Goal: Transaction & Acquisition: Purchase product/service

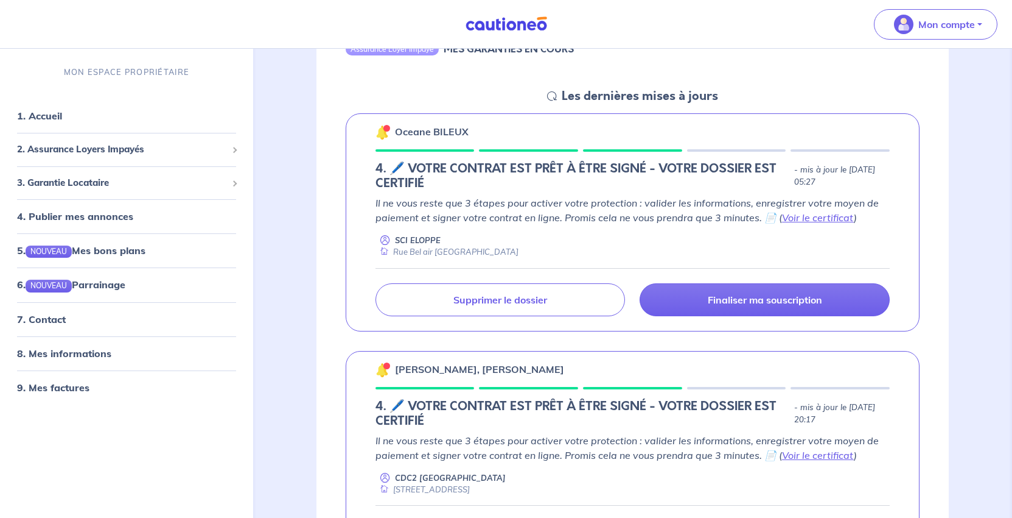
scroll to position [548, 0]
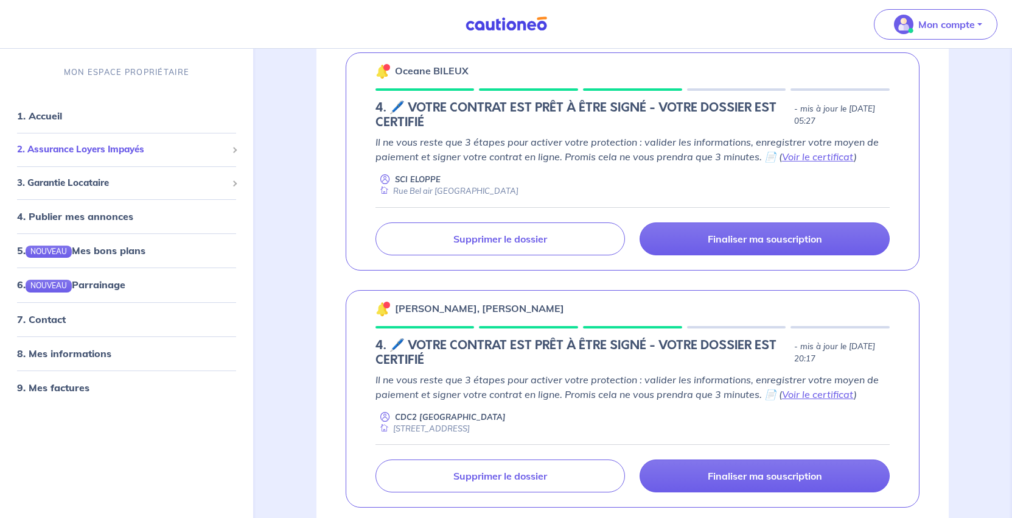
click at [139, 156] on span "2. Assurance Loyers Impayés" at bounding box center [122, 149] width 210 height 14
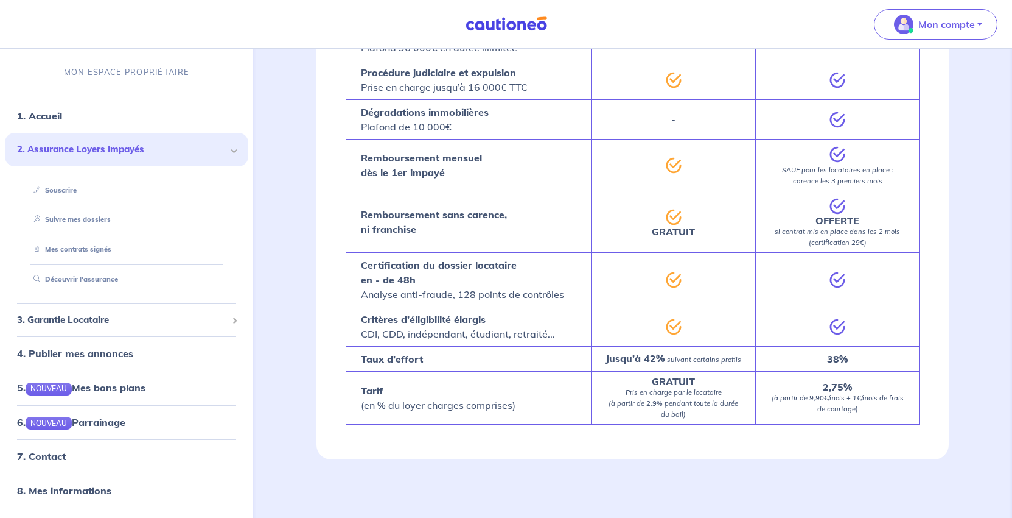
scroll to position [2496, 0]
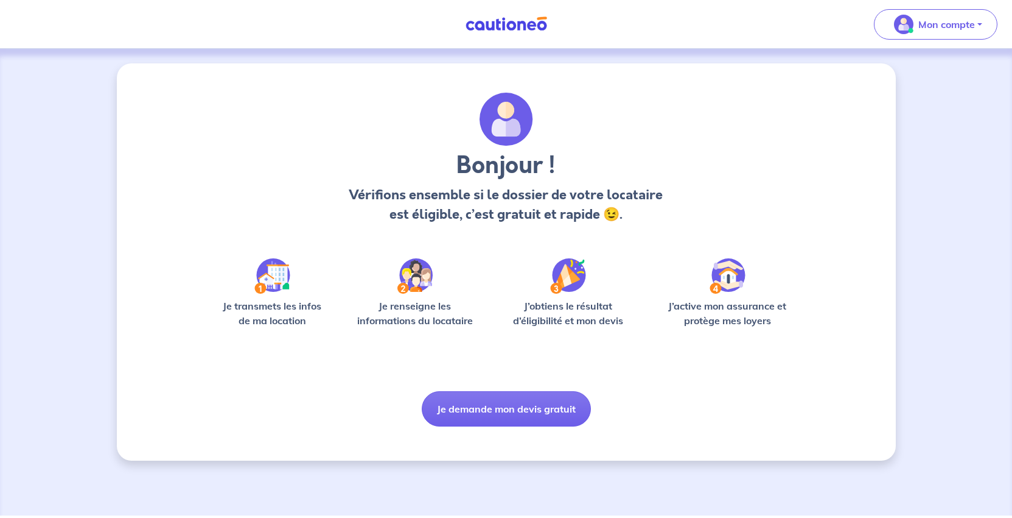
scroll to position [67, 0]
click at [537, 426] on button "Je demande mon devis gratuit" at bounding box center [506, 408] width 169 height 35
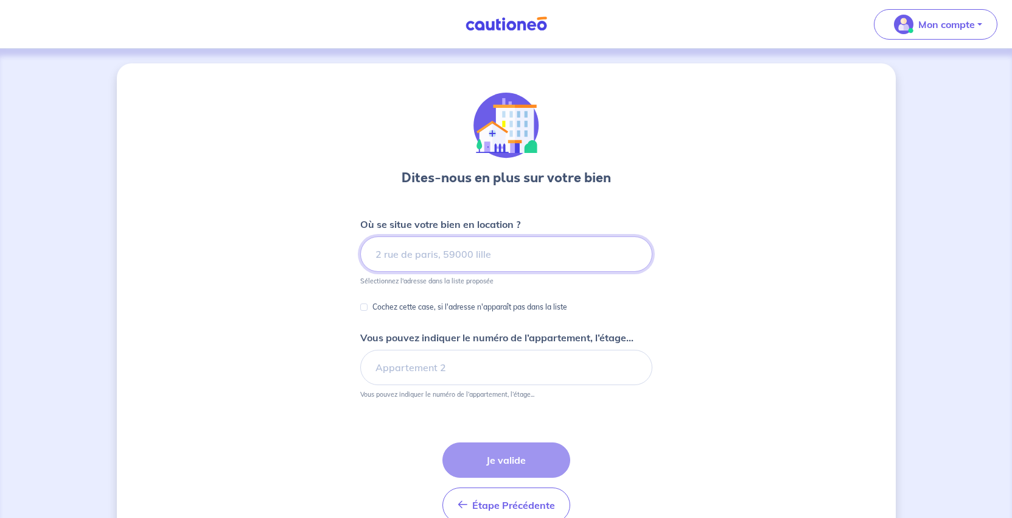
click at [424, 272] on input at bounding box center [506, 253] width 292 height 35
paste input "[STREET_ADDRESS]"
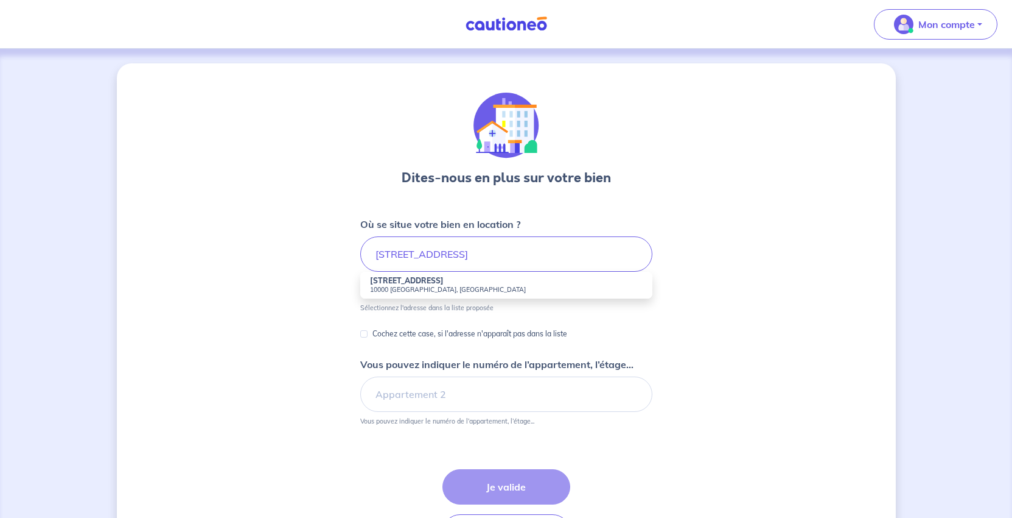
click at [407, 285] on strong "[STREET_ADDRESS]" at bounding box center [407, 280] width 74 height 9
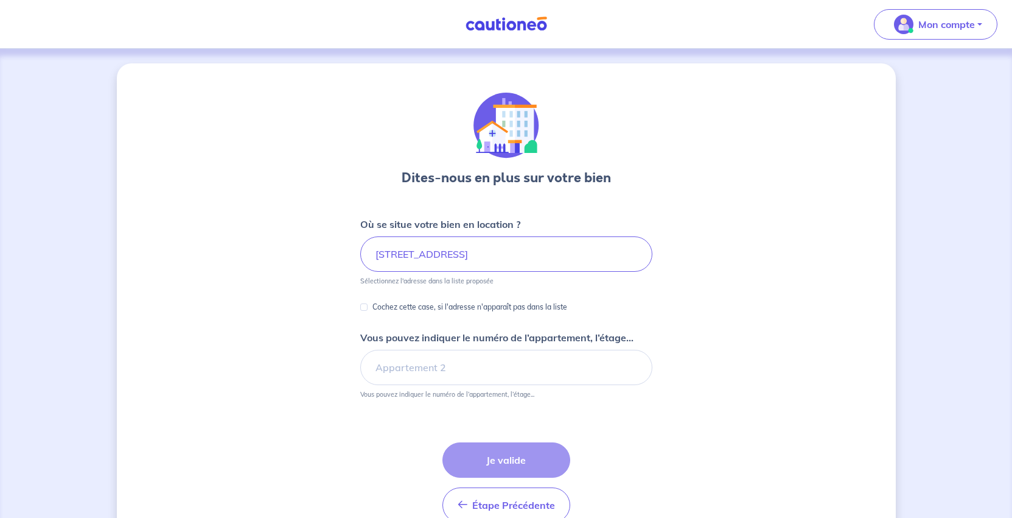
type input "[STREET_ADDRESS]"
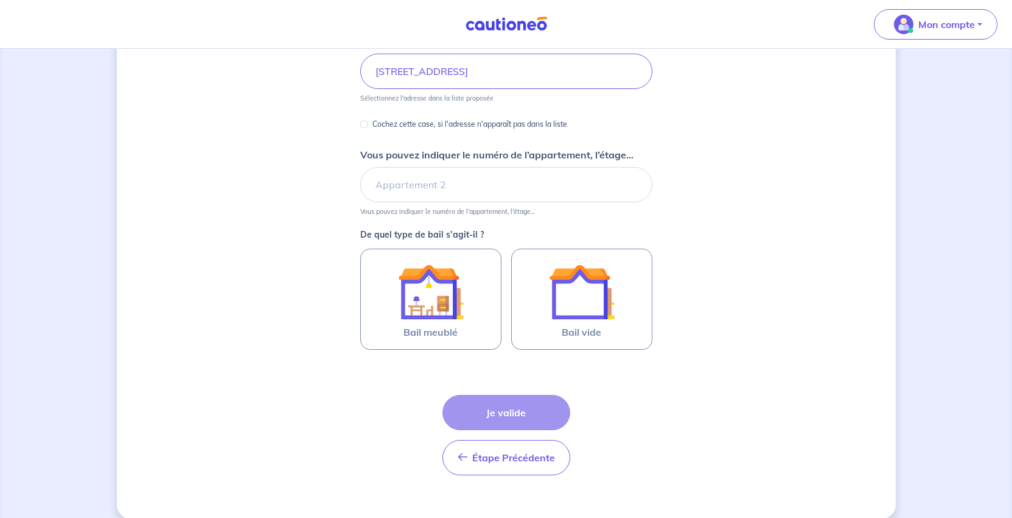
scroll to position [244, 0]
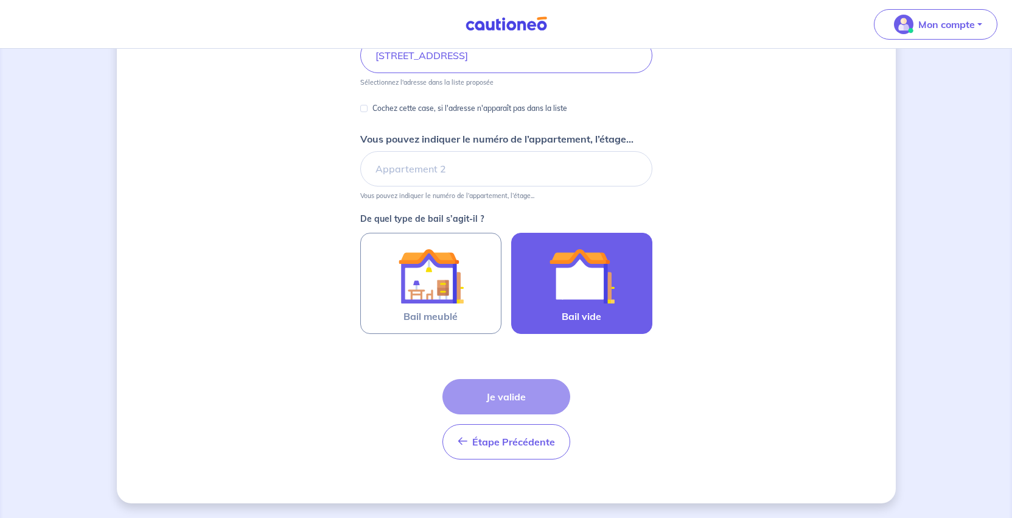
click at [598, 309] on img at bounding box center [582, 276] width 66 height 66
click at [0, 0] on input "Bail vide" at bounding box center [0, 0] width 0 height 0
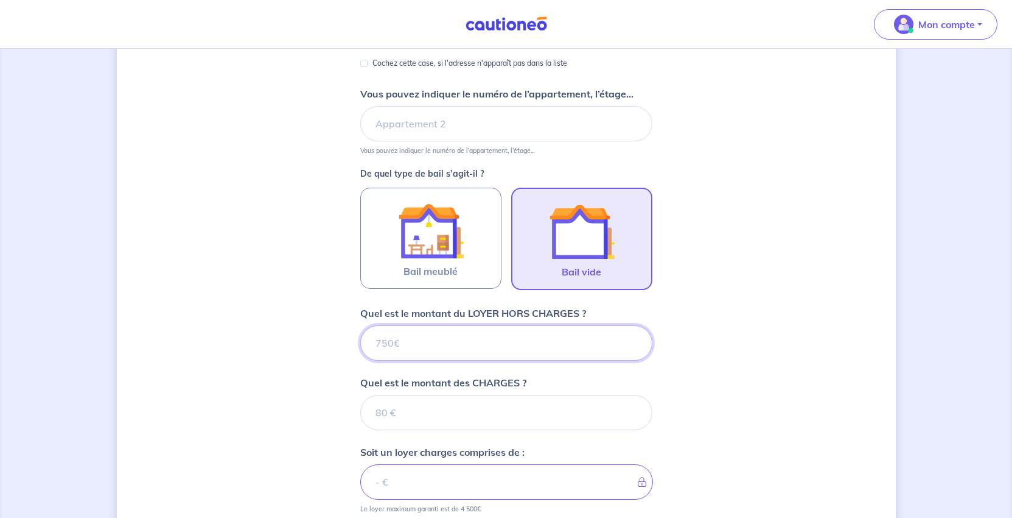
scroll to position [620, 0]
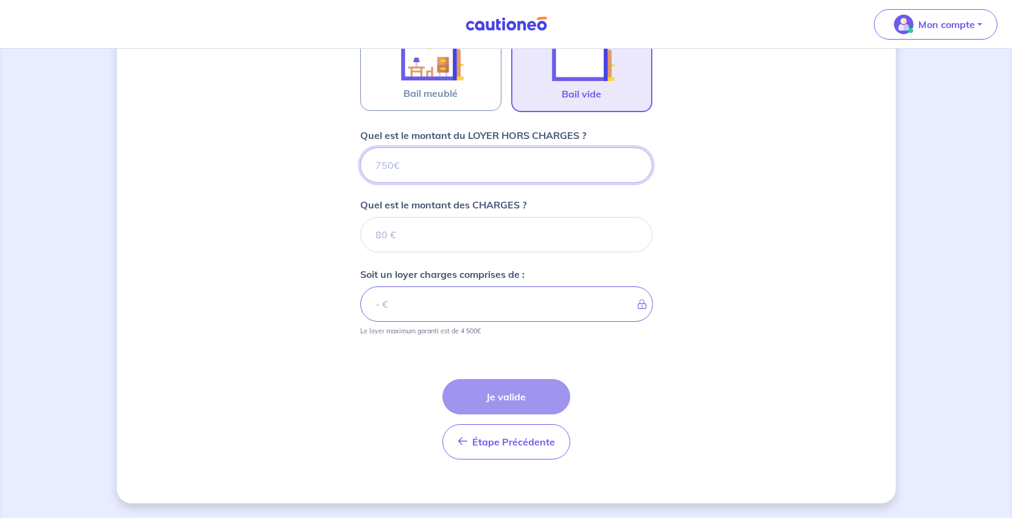
click at [382, 147] on input "Quel est le montant du LOYER HORS CHARGES ?" at bounding box center [506, 164] width 292 height 35
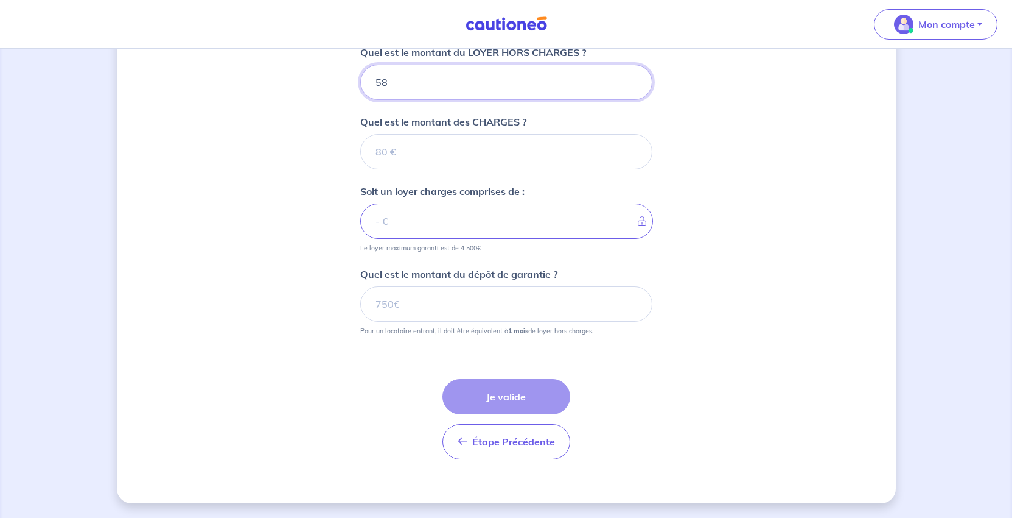
type input "580"
click at [419, 167] on input "Quel est le montant des CHARGES ?" at bounding box center [506, 151] width 292 height 35
type input "40"
type input "620"
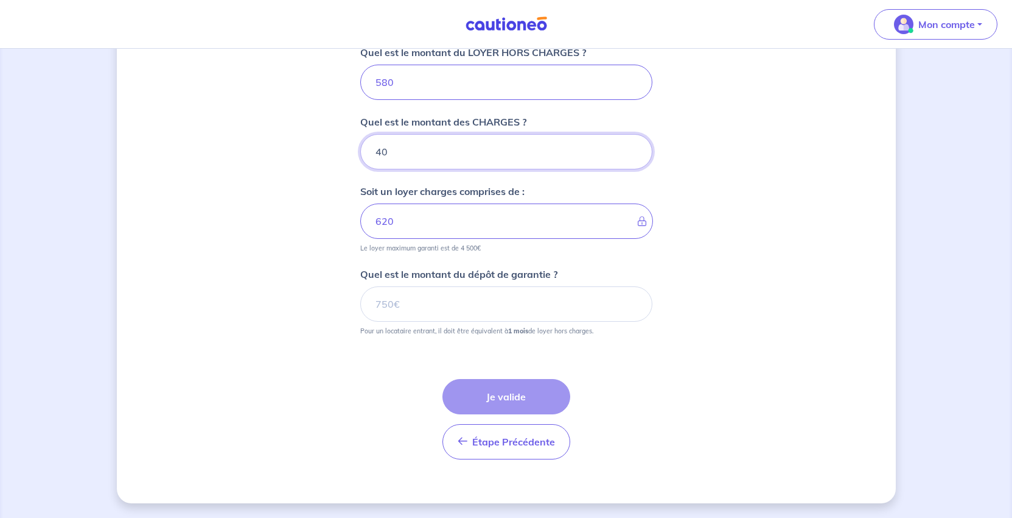
type input "40"
drag, startPoint x: 972, startPoint y: 325, endPoint x: 966, endPoint y: 325, distance: 6.7
click at [896, 325] on div "Dites-nous en plus sur votre bien Où se situe votre bien en location ? [STREET_…" at bounding box center [506, 31] width 779 height 944
click at [416, 321] on input "Quel est le montant du dépôt de garantie ?" at bounding box center [506, 303] width 292 height 35
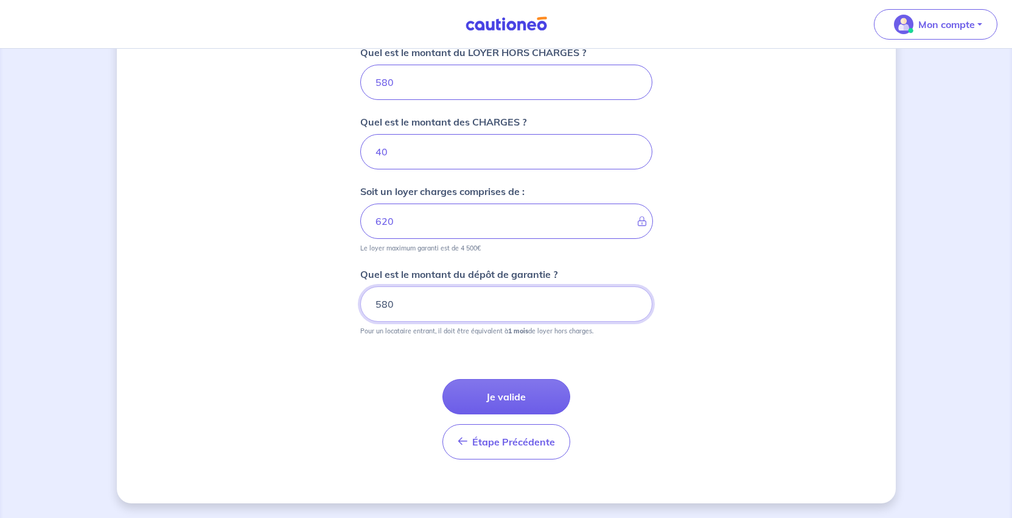
type input "580"
drag, startPoint x: 809, startPoint y: 388, endPoint x: 791, endPoint y: 391, distance: 18.5
click at [809, 388] on div "Dites-nous en plus sur votre bien Où se situe votre bien en location ? [STREET_…" at bounding box center [506, 31] width 779 height 944
click at [470, 414] on button "Je valide" at bounding box center [507, 396] width 128 height 35
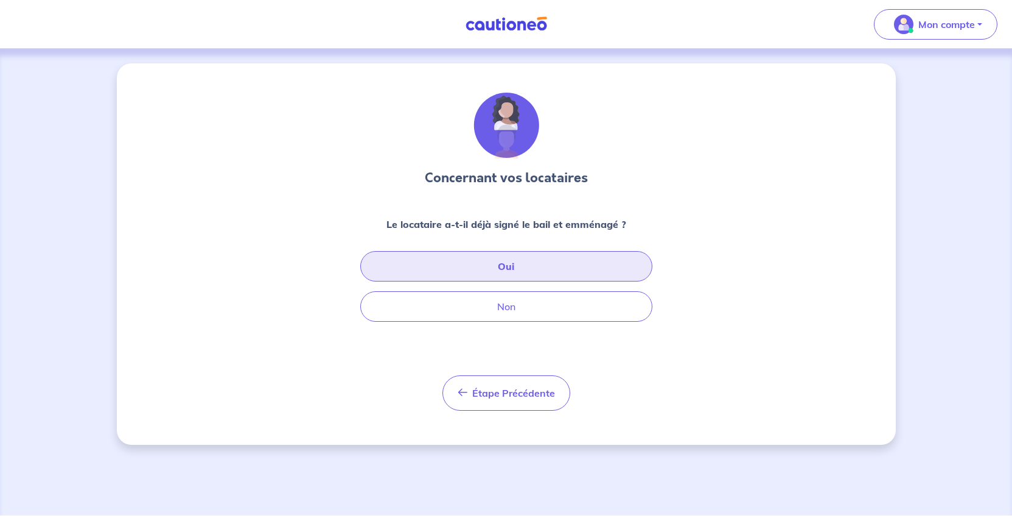
click at [500, 281] on button "Oui" at bounding box center [506, 266] width 292 height 30
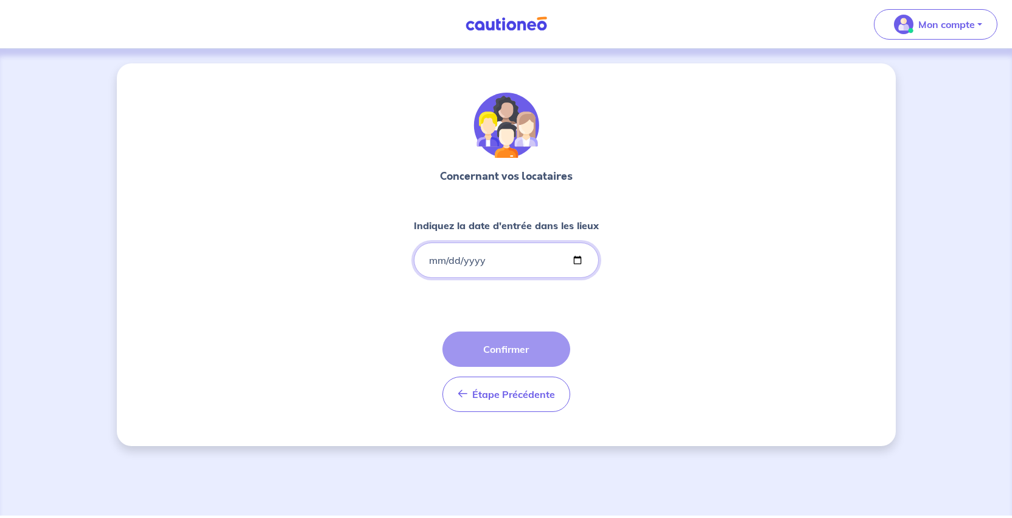
click at [427, 278] on input "Indiquez la date d'entrée dans les lieux" at bounding box center [506, 259] width 185 height 35
click at [414, 278] on input "Indiquez la date d'entrée dans les lieux" at bounding box center [506, 259] width 185 height 35
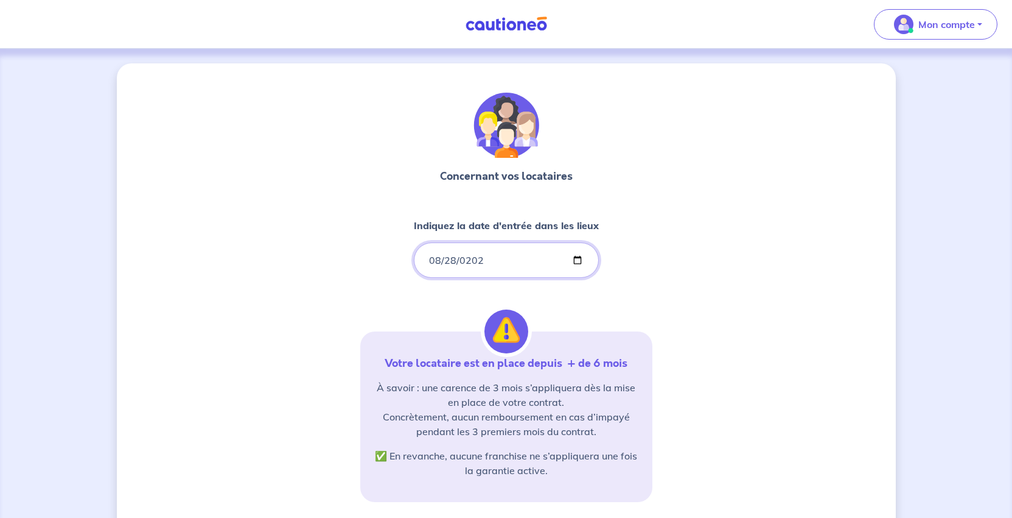
type input "[DATE]"
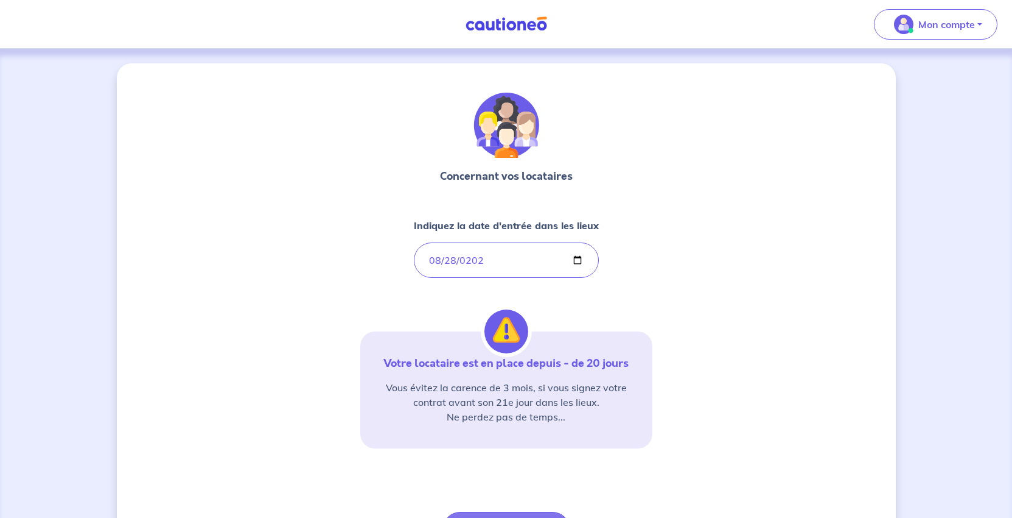
click at [745, 337] on div "Concernant vos locataires Indiquez la date d'entrée dans les lieux [DATE] Votre…" at bounding box center [506, 344] width 779 height 563
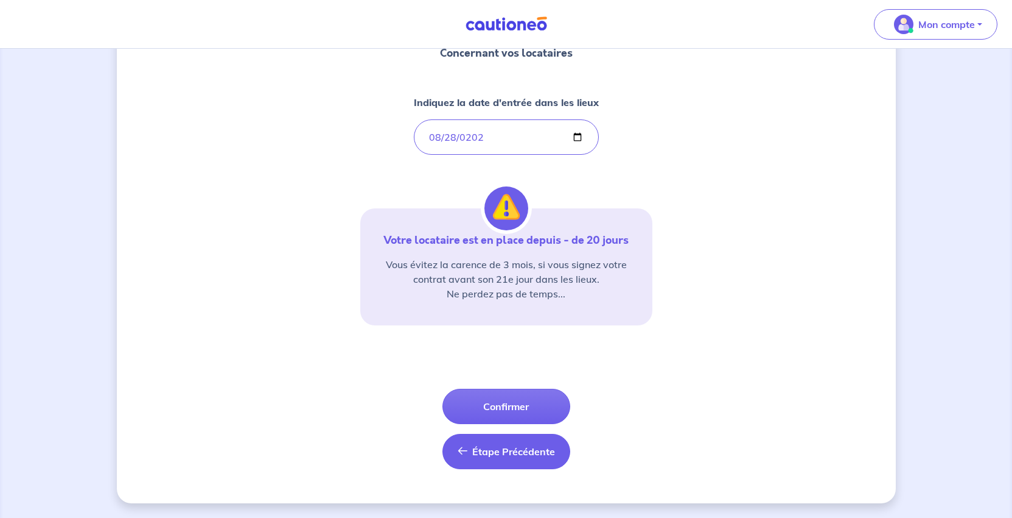
scroll to position [266, 0]
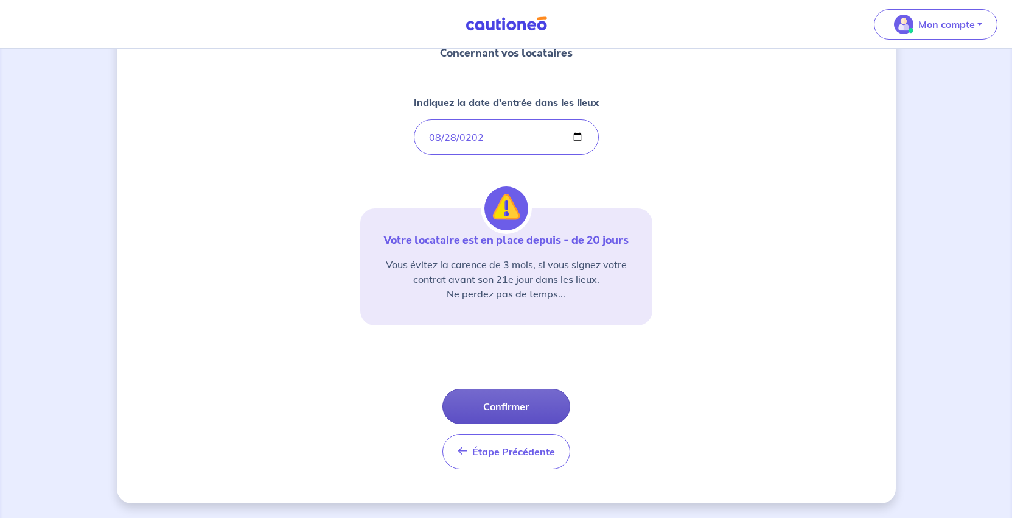
click at [517, 390] on button "Confirmer" at bounding box center [507, 405] width 128 height 35
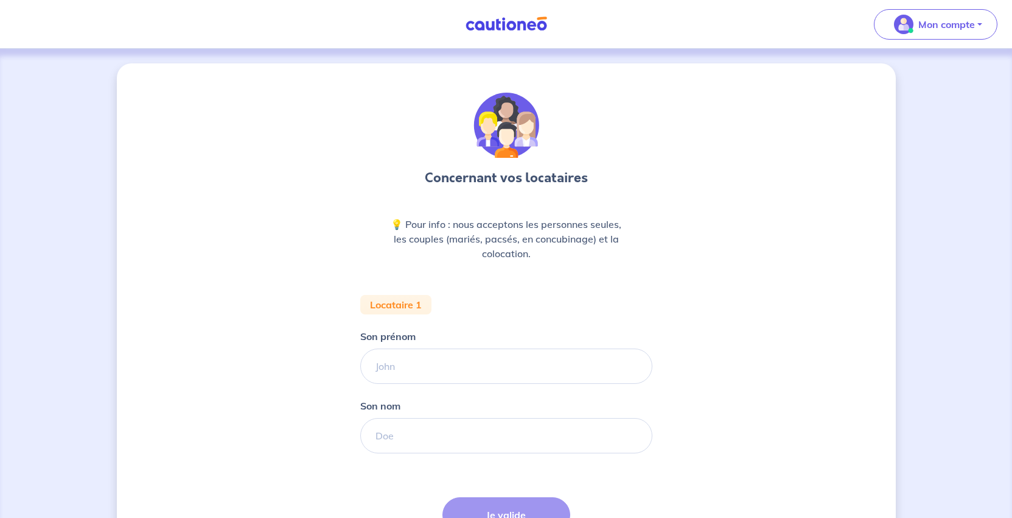
scroll to position [183, 0]
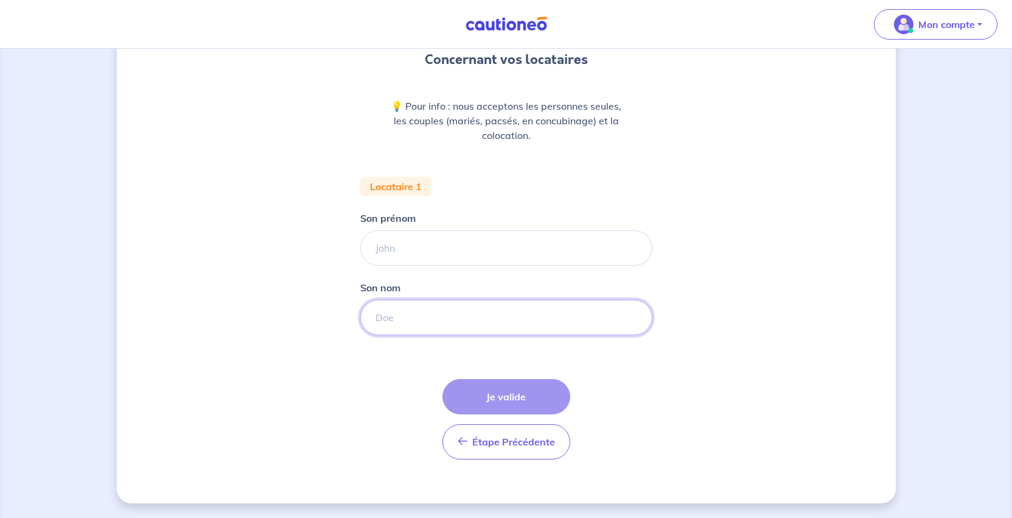
click at [403, 335] on input "Son nom" at bounding box center [506, 317] width 292 height 35
paste input "BRIZET"
type input "BRIZET"
click at [375, 257] on input "Son prénom" at bounding box center [506, 247] width 292 height 35
paste input "[PERSON_NAME]"
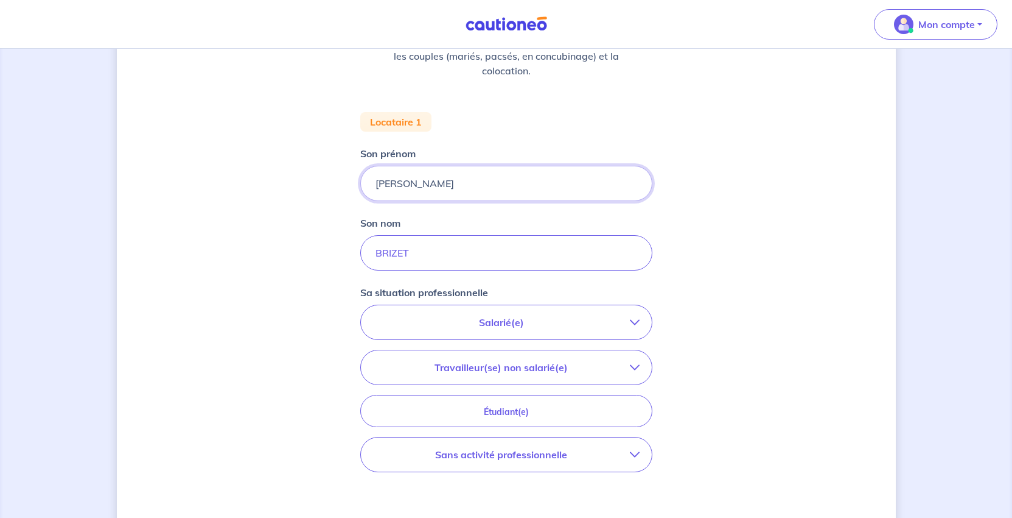
type input "[PERSON_NAME]"
click at [799, 374] on div "Concernant vos locataires 💡 Pour info : nous acceptons les personnes seules, le…" at bounding box center [506, 265] width 779 height 769
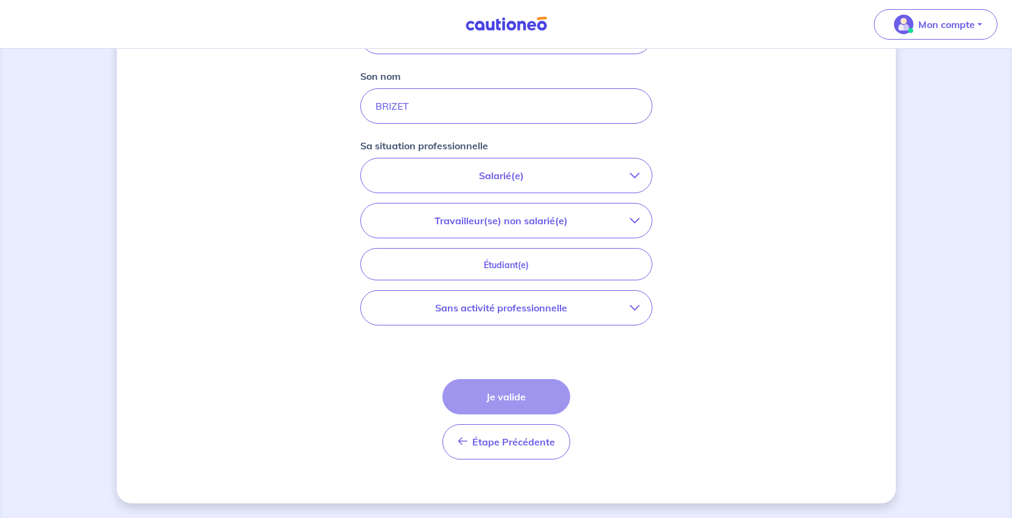
click at [467, 183] on p "Salarié(e)" at bounding box center [501, 175] width 257 height 15
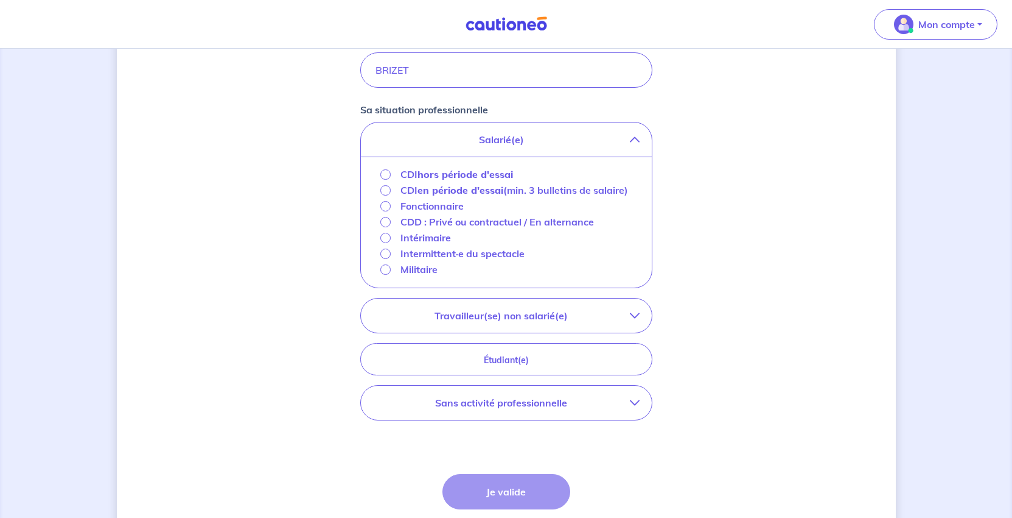
click at [439, 180] on strong "hors période d'essai" at bounding box center [466, 174] width 96 height 12
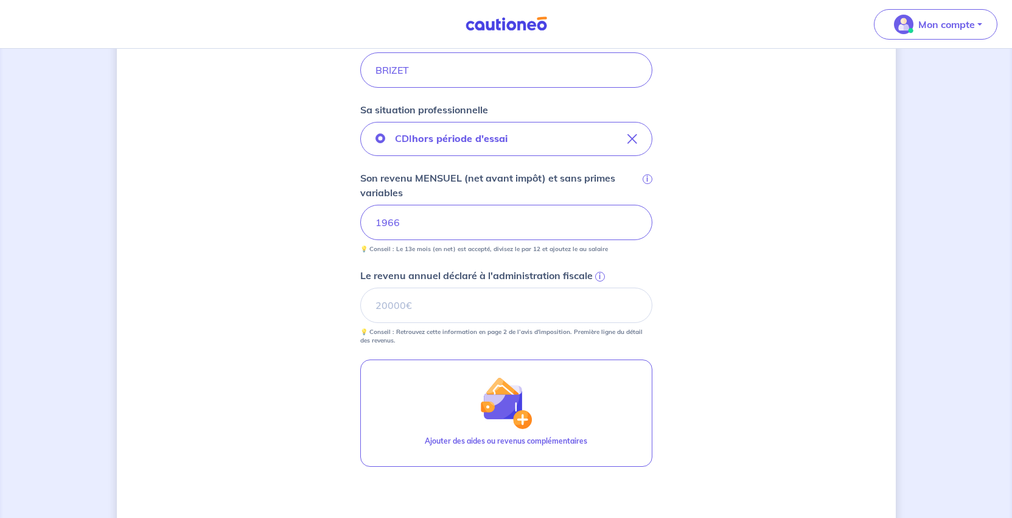
click at [773, 399] on div "Concernant vos locataires 💡 Pour info : nous acceptons les personnes seules, le…" at bounding box center [506, 173] width 779 height 951
click at [502, 323] on input "Le revenu annuel déclaré à l'administration fiscale i" at bounding box center [506, 304] width 292 height 35
type input "25363"
click at [765, 381] on div "Concernant vos locataires 💡 Pour info : nous acceptons les personnes seules, le…" at bounding box center [506, 173] width 779 height 951
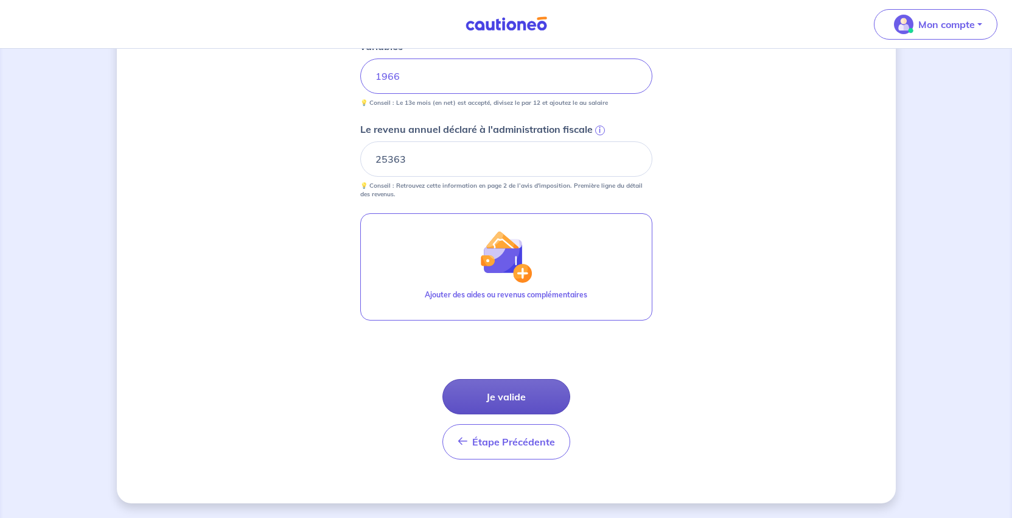
click at [504, 414] on button "Je valide" at bounding box center [507, 396] width 128 height 35
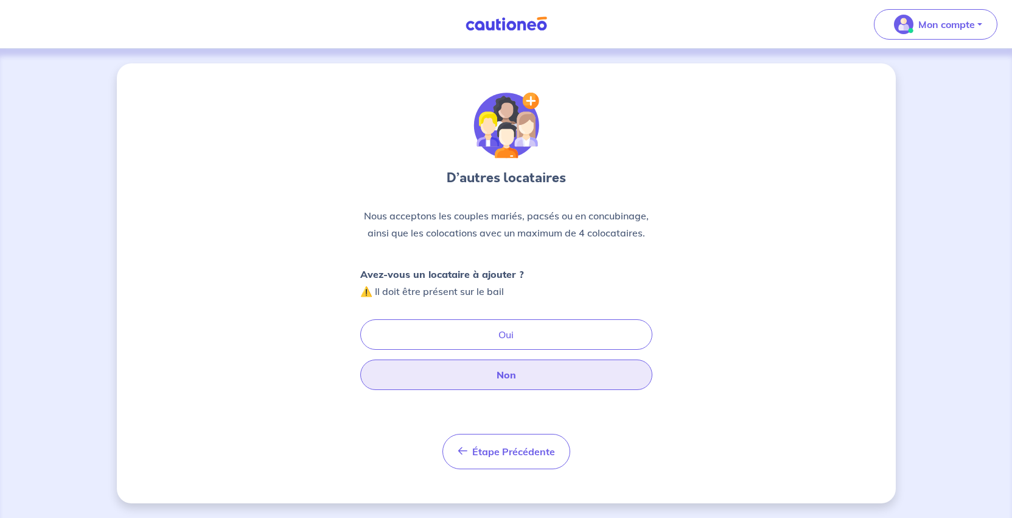
click at [564, 390] on button "Non" at bounding box center [506, 374] width 292 height 30
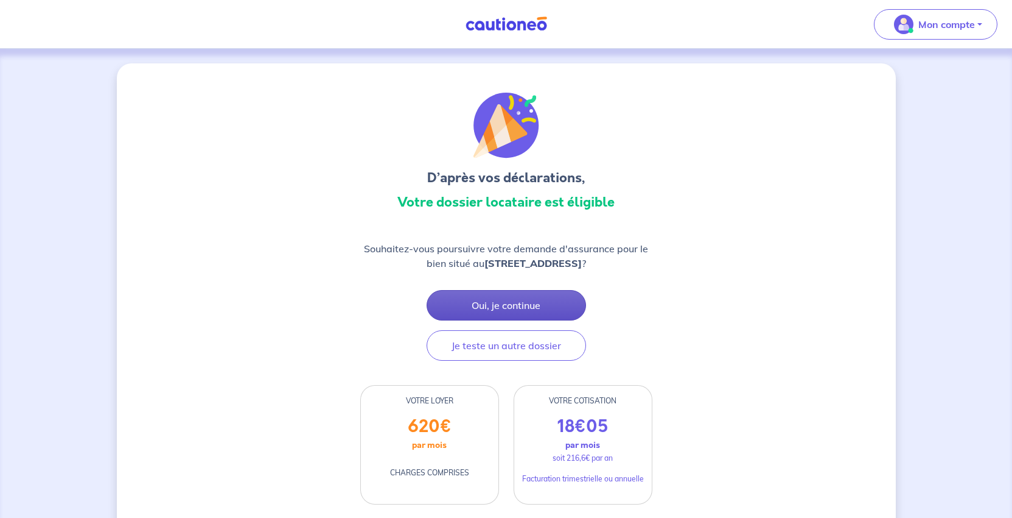
click at [504, 320] on button "Oui, je continue" at bounding box center [507, 305] width 160 height 30
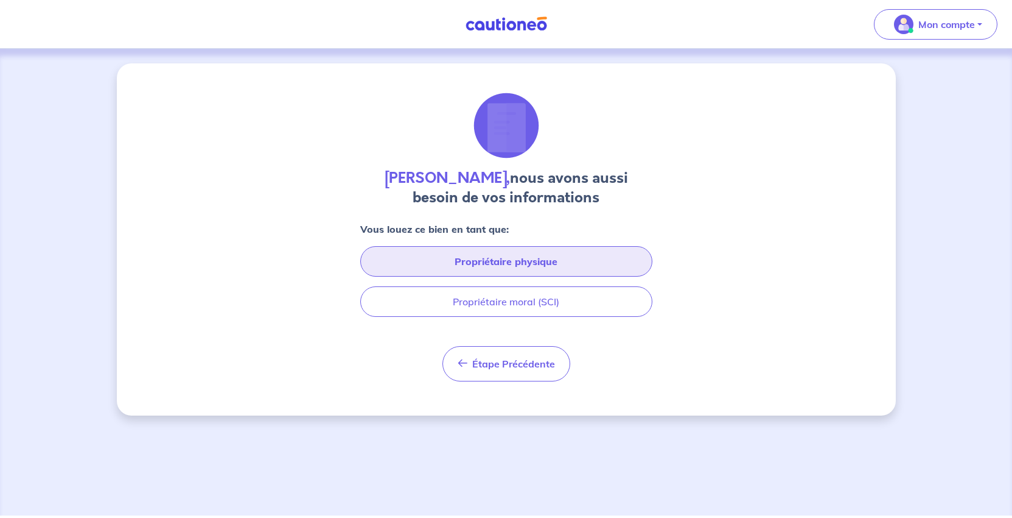
click at [556, 276] on button "Propriétaire physique" at bounding box center [506, 261] width 292 height 30
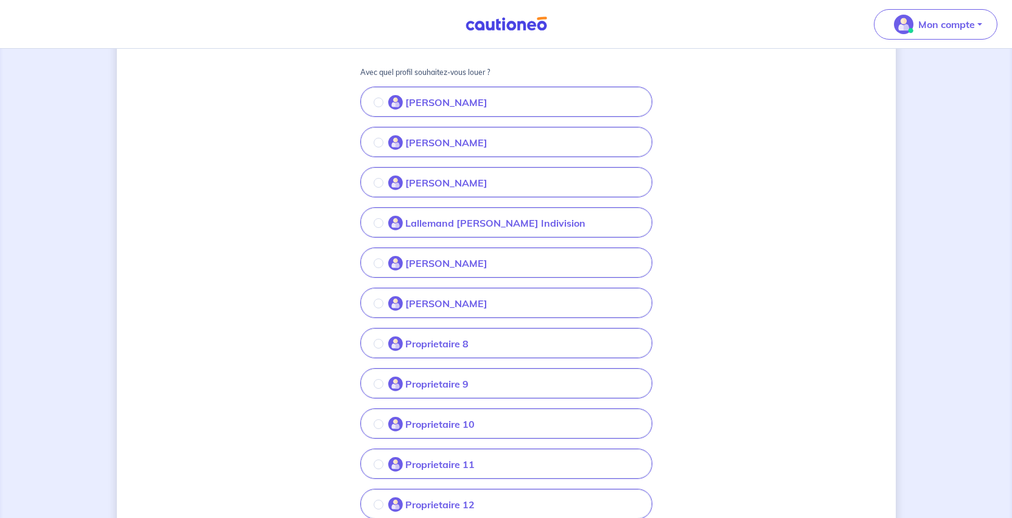
scroll to position [244, 0]
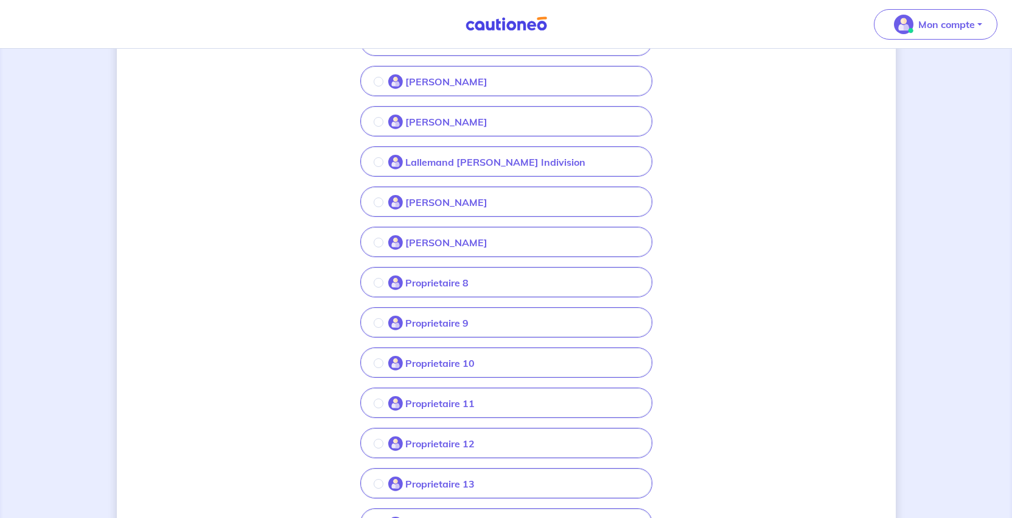
click at [441, 290] on p "Proprietaire 8" at bounding box center [436, 282] width 63 height 15
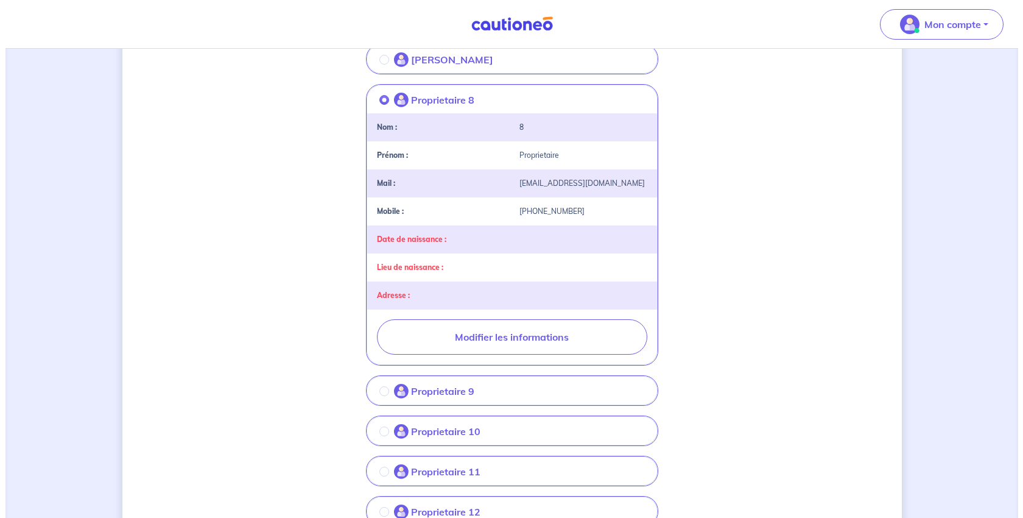
scroll to position [548, 0]
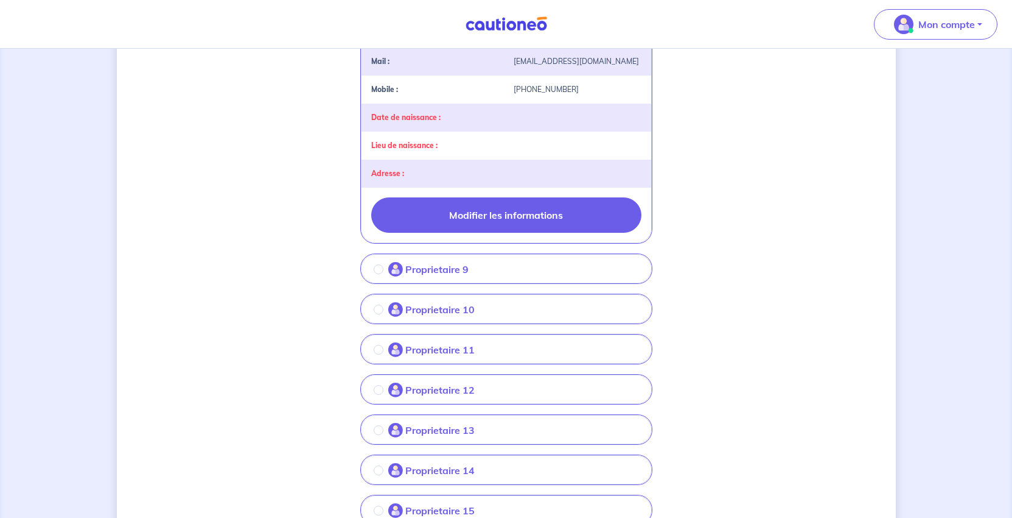
click at [528, 233] on button "Modifier les informations" at bounding box center [506, 214] width 270 height 35
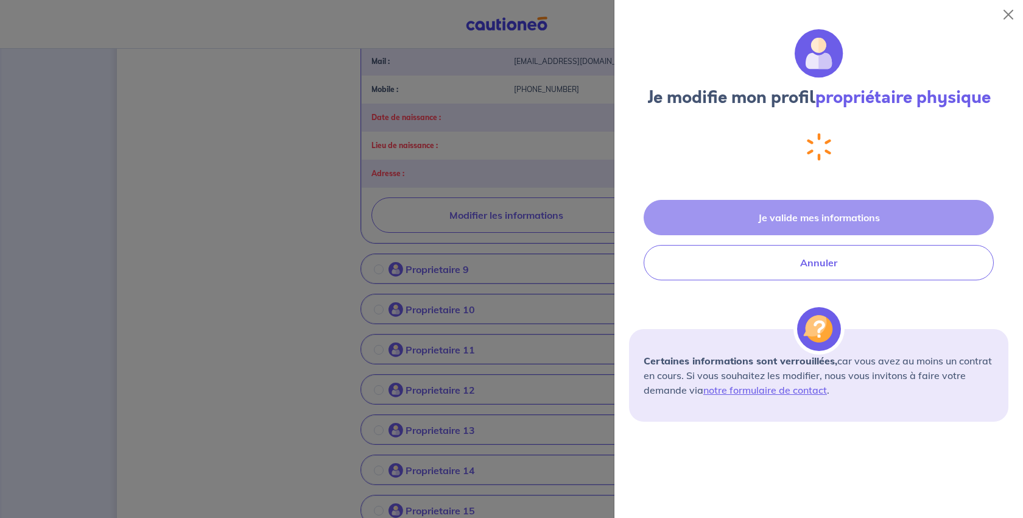
select select "FR"
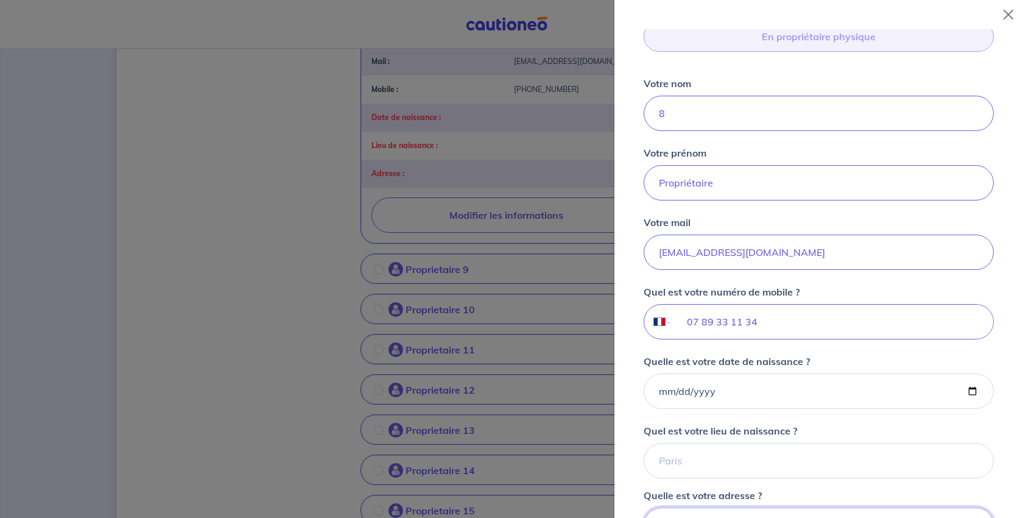
scroll to position [85, 0]
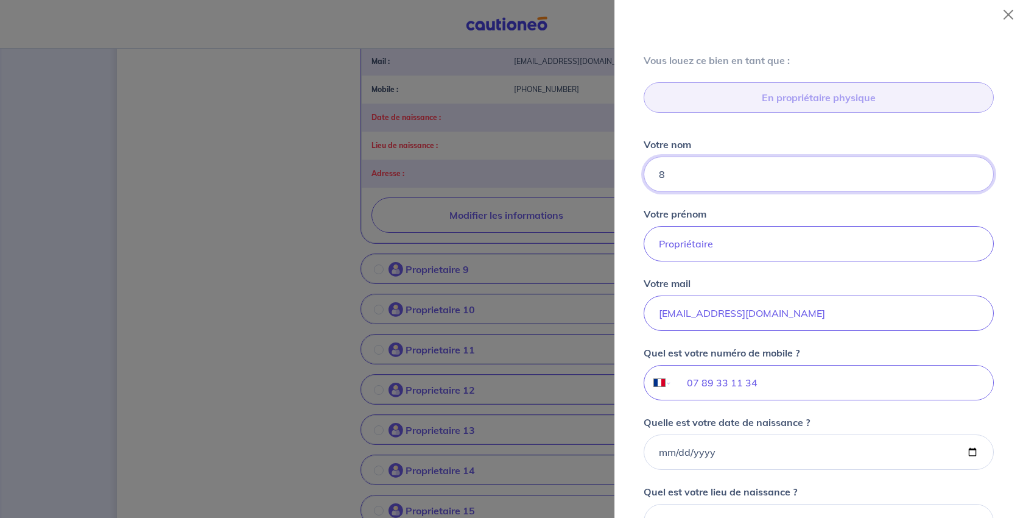
drag, startPoint x: 692, startPoint y: 258, endPoint x: 644, endPoint y: 255, distance: 48.2
click at [644, 255] on div "Vous louez ce bien en tant que : En propriétaire physique Votre nom 8 Votre pré…" at bounding box center [818, 347] width 379 height 588
type input "LAPOTRE"
click at [769, 261] on input "Propriétaire" at bounding box center [819, 243] width 350 height 35
drag, startPoint x: 769, startPoint y: 343, endPoint x: 612, endPoint y: 341, distance: 156.5
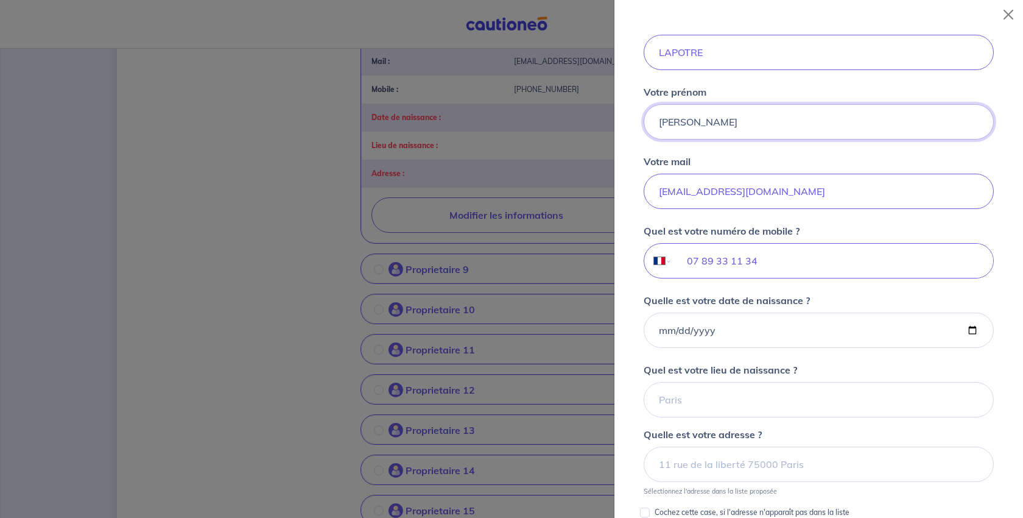
type input "[PERSON_NAME]"
drag, startPoint x: 742, startPoint y: 303, endPoint x: 585, endPoint y: 297, distance: 157.2
type input "[EMAIL_ADDRESS][DOMAIN_NAME]"
click at [818, 278] on input "07 89 33 11 34" at bounding box center [832, 261] width 321 height 34
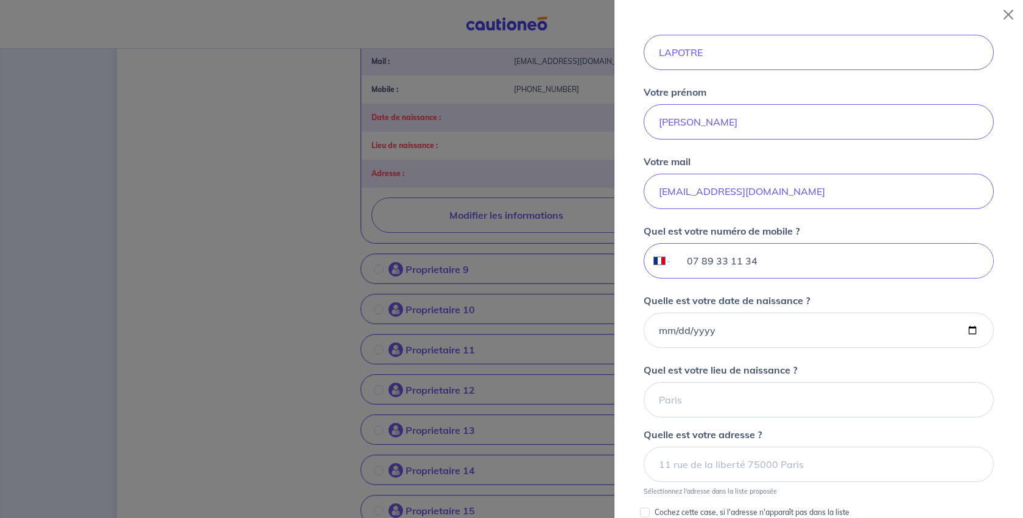
drag, startPoint x: 827, startPoint y: 394, endPoint x: 618, endPoint y: 396, distance: 208.8
click at [618, 396] on div "Je modifie mon profil propriétaire physique Vous louez ce bien en tant que : En…" at bounding box center [818, 273] width 409 height 488
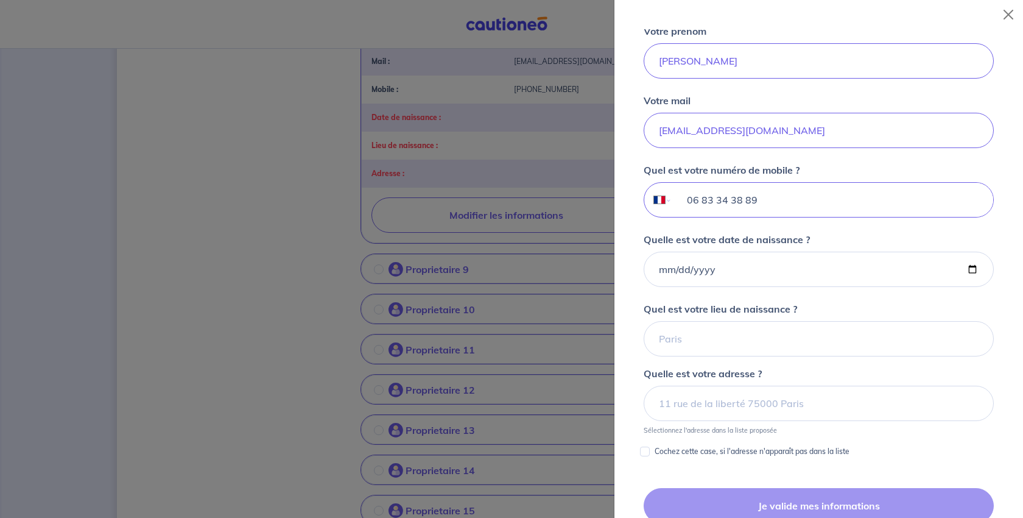
type input "06 83 34 38 89"
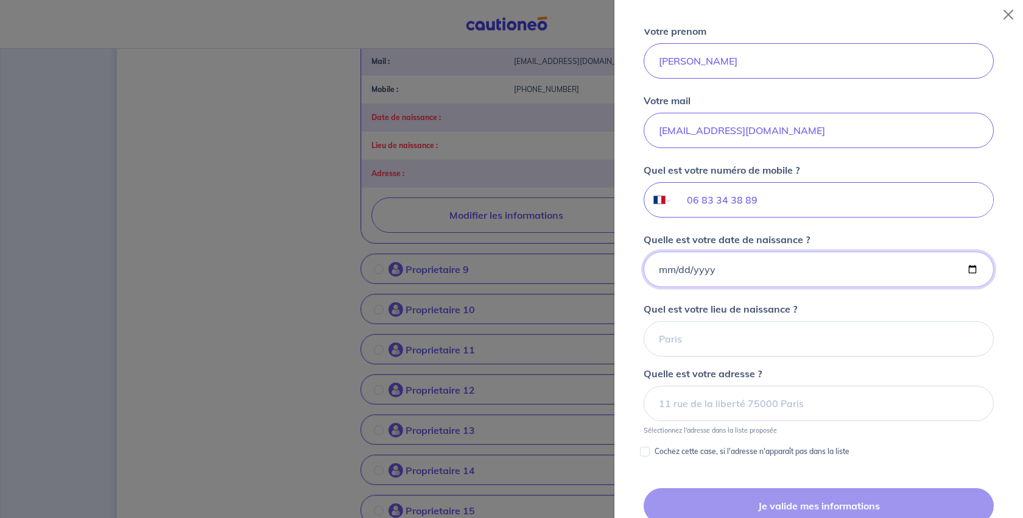
click at [665, 287] on input "Quelle est votre date de naissance ?" at bounding box center [819, 268] width 350 height 35
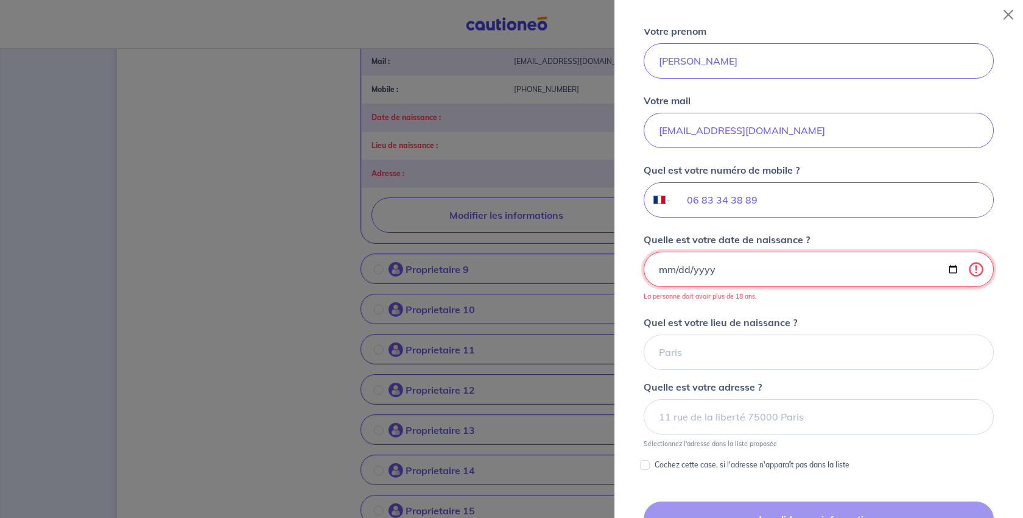
click at [751, 287] on input "[DATE]" at bounding box center [819, 268] width 350 height 35
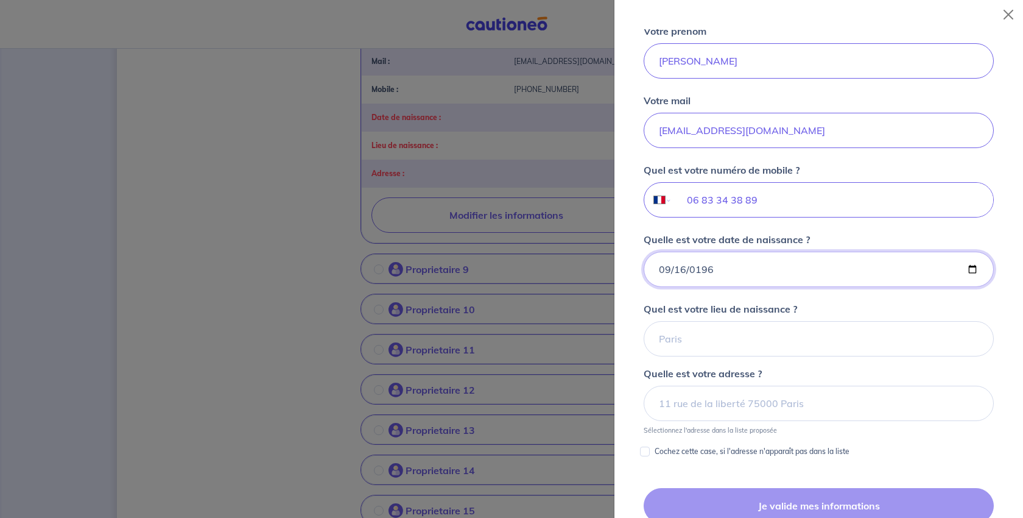
type input "[DATE]"
click at [886, 453] on div "Vous louez ce bien en tant que : En propriétaire physique Votre nom LAPOTRE Vot…" at bounding box center [818, 164] width 379 height 588
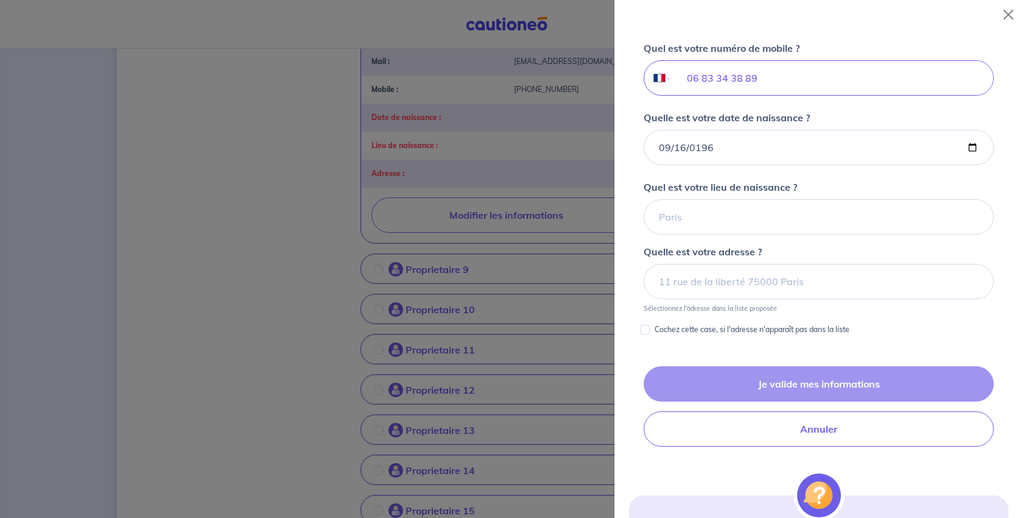
scroll to position [450, 0]
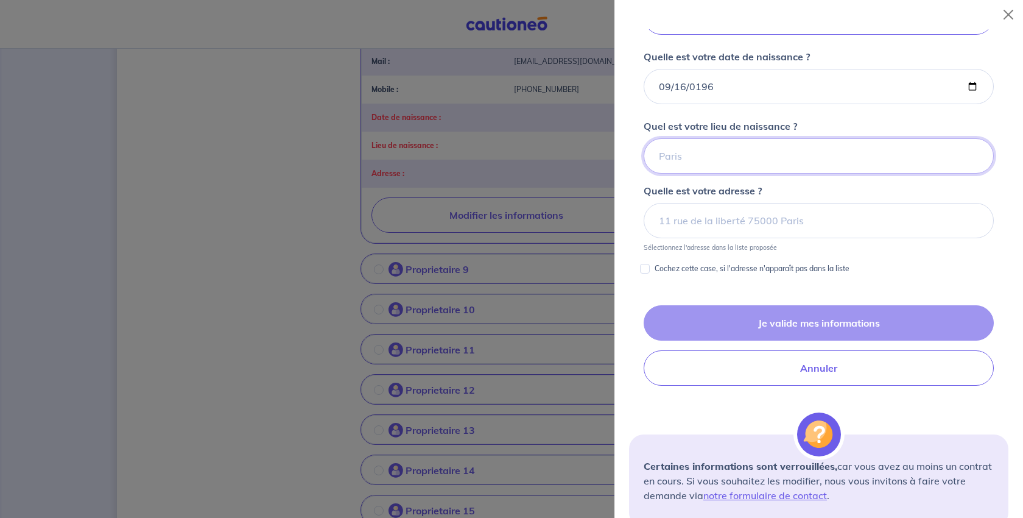
click at [695, 174] on input "Quel est votre lieu de naissance ?" at bounding box center [819, 155] width 350 height 35
type input "[GEOGRAPHIC_DATA]"
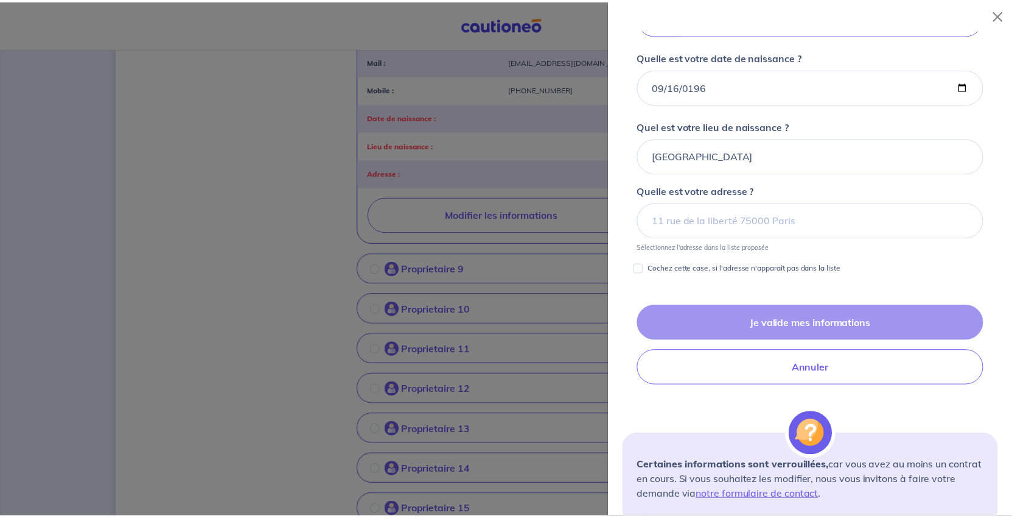
scroll to position [572, 0]
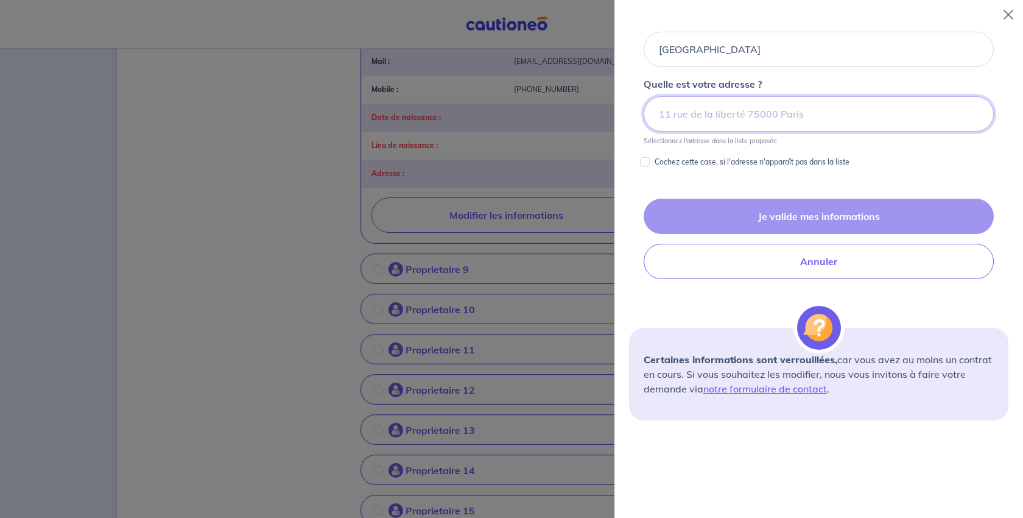
click at [776, 132] on input at bounding box center [819, 113] width 350 height 35
paste input "38 Av. [PERSON_NAME], 10270 [GEOGRAPHIC_DATA]"
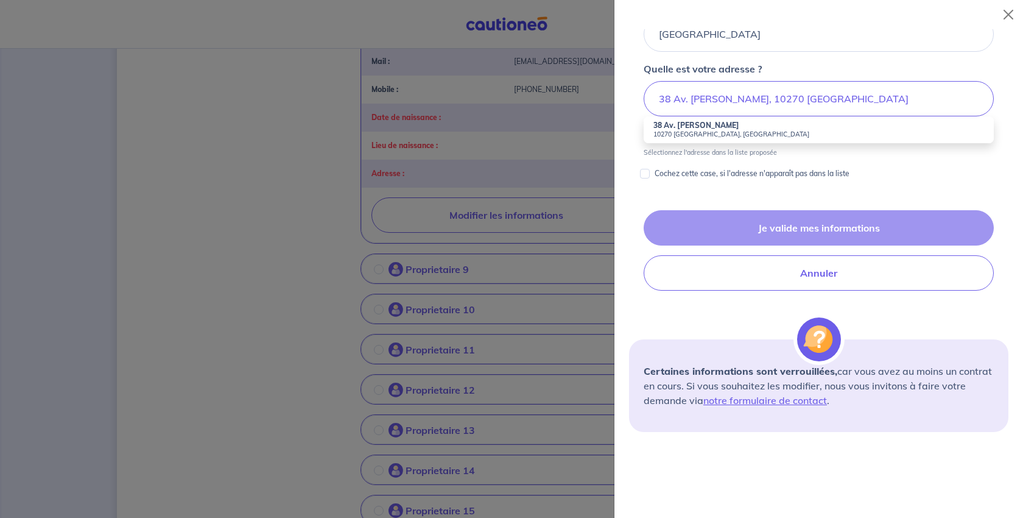
click at [739, 130] on strong "38 Av. [PERSON_NAME]" at bounding box center [696, 125] width 86 height 9
type input "38 Av. [PERSON_NAME], 10270 [GEOGRAPHIC_DATA], [GEOGRAPHIC_DATA]"
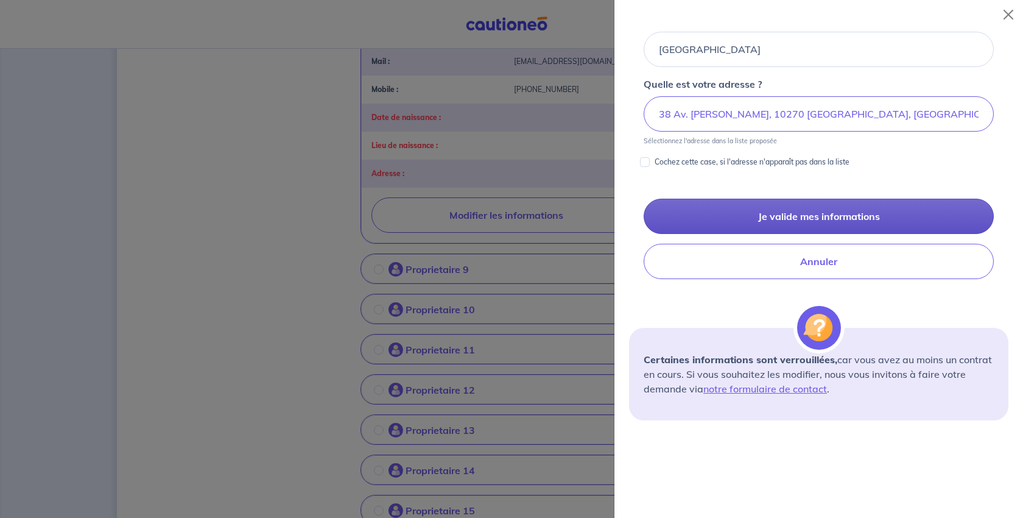
click at [806, 234] on button "Je valide mes informations" at bounding box center [819, 215] width 350 height 35
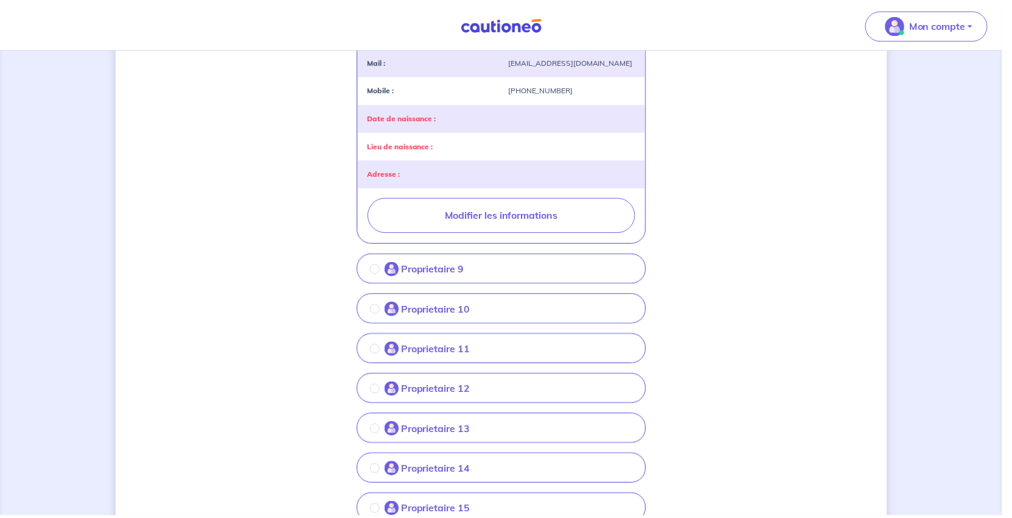
scroll to position [0, 0]
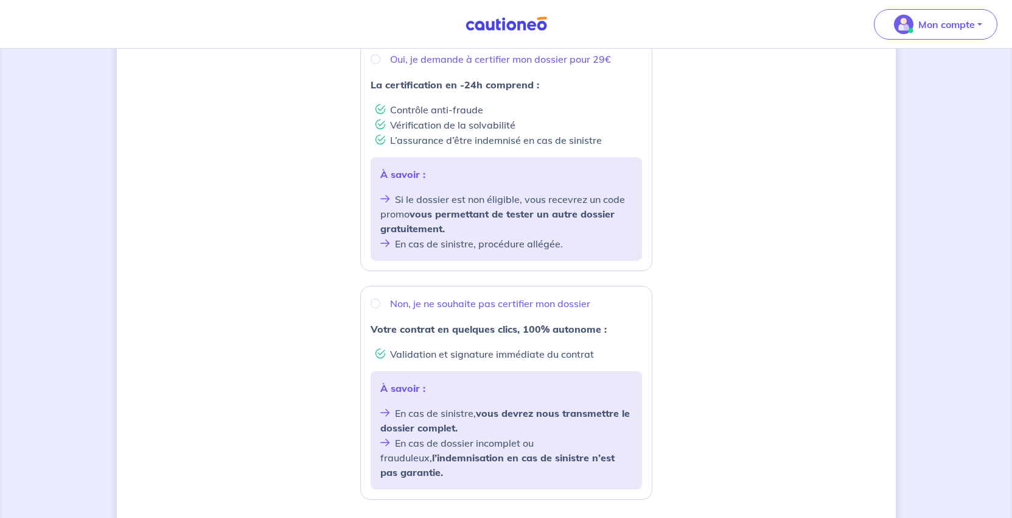
scroll to position [61, 0]
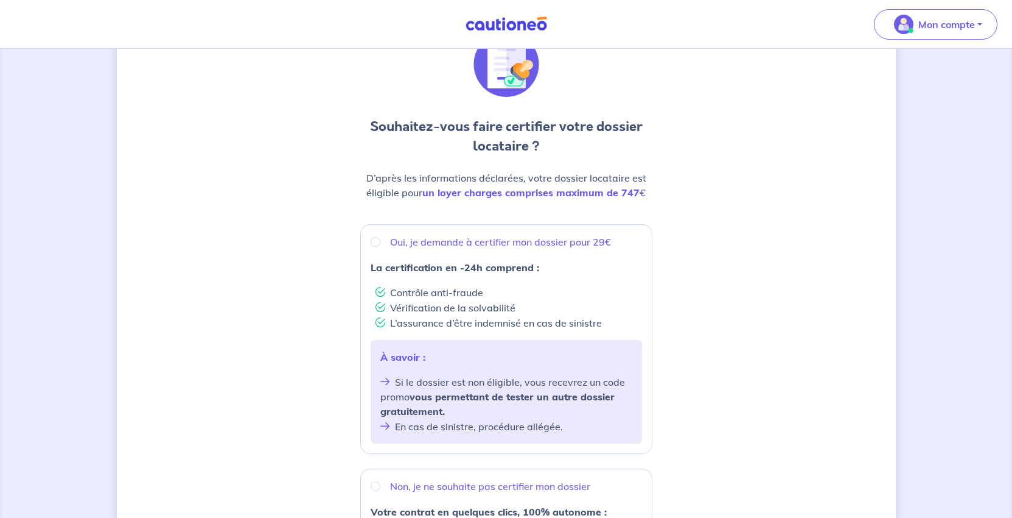
click at [371, 249] on div "Oui, je demande à certifier mon dossier pour 29€" at bounding box center [507, 241] width 272 height 15
radio input "true"
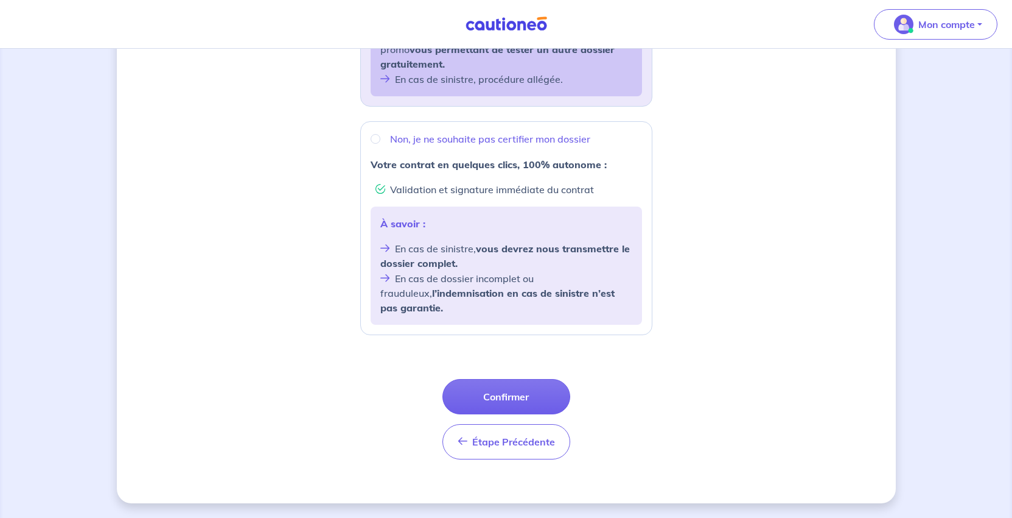
scroll to position [595, 0]
click at [476, 379] on button "Confirmer" at bounding box center [507, 396] width 128 height 35
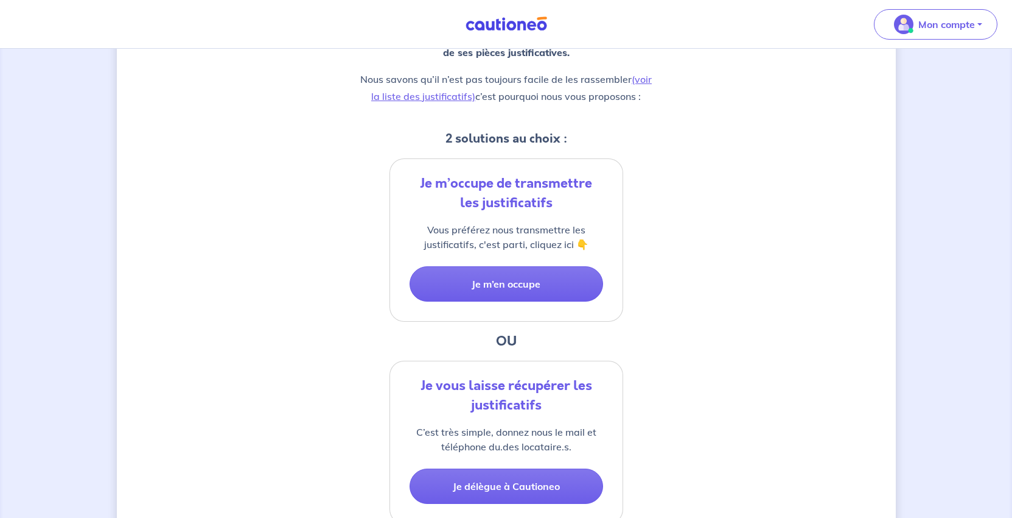
scroll to position [304, 0]
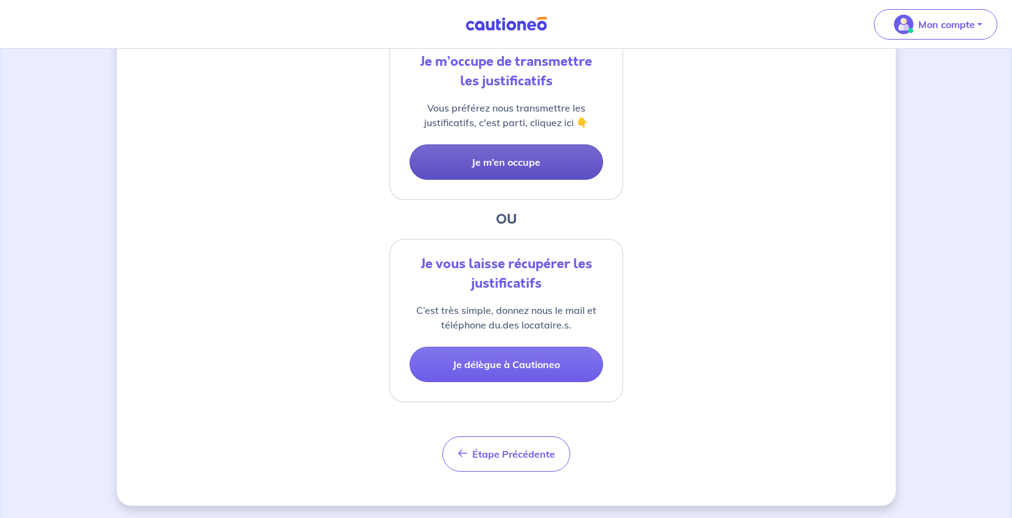
click at [526, 180] on button "Je m’en occupe" at bounding box center [507, 161] width 194 height 35
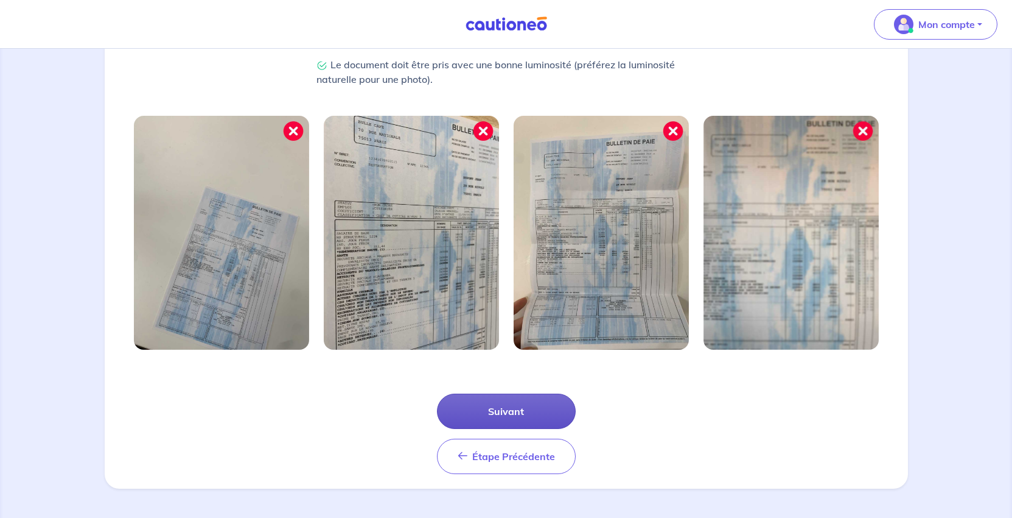
click at [510, 393] on button "Suivant" at bounding box center [506, 410] width 139 height 35
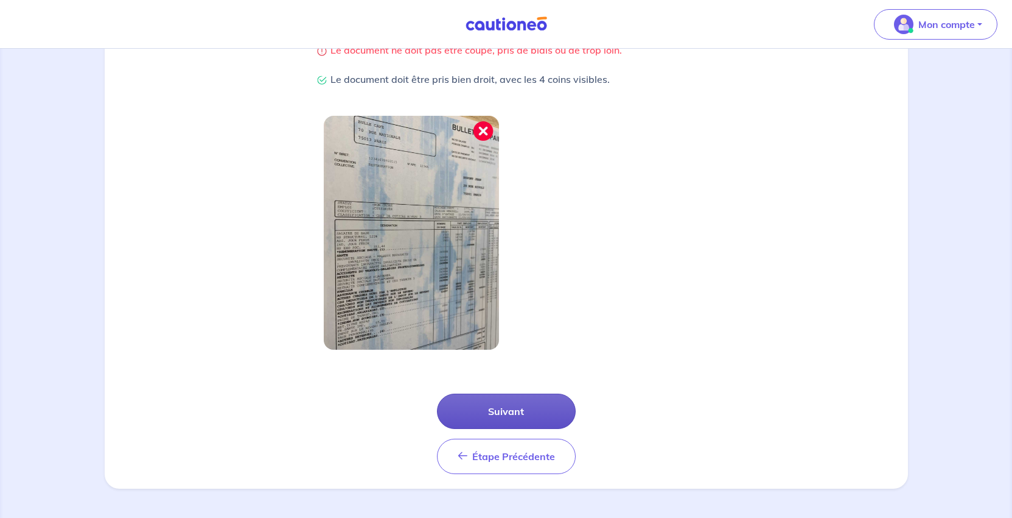
scroll to position [433, 0]
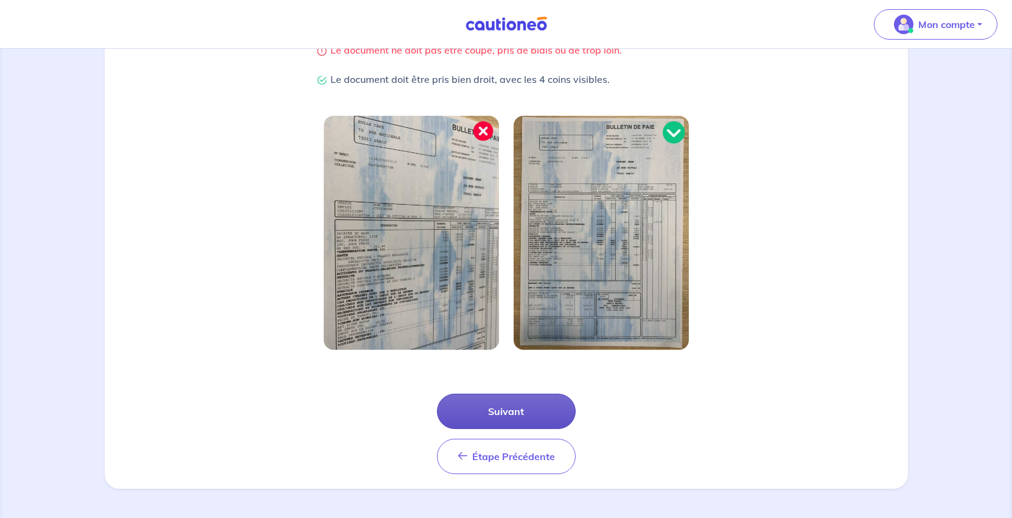
click at [508, 393] on button "Suivant" at bounding box center [506, 410] width 139 height 35
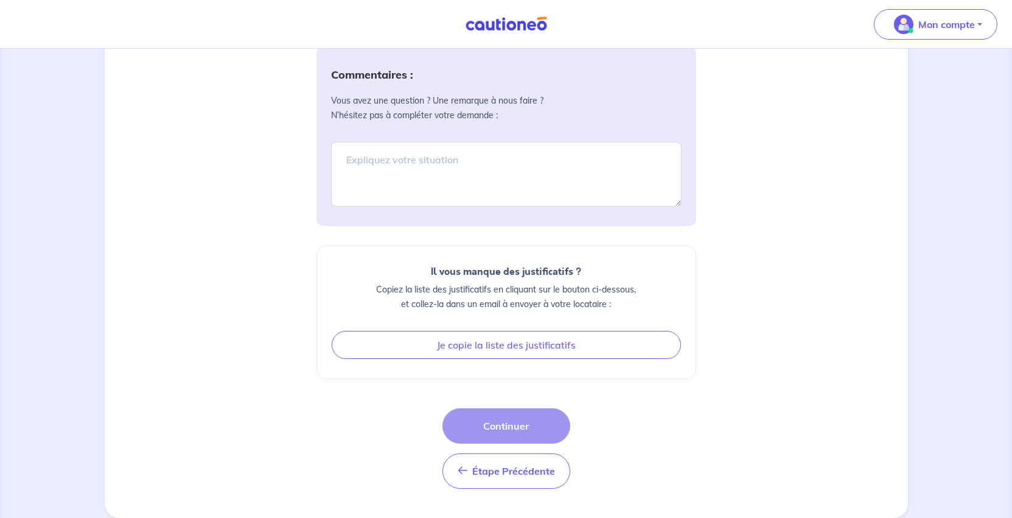
scroll to position [1400, 0]
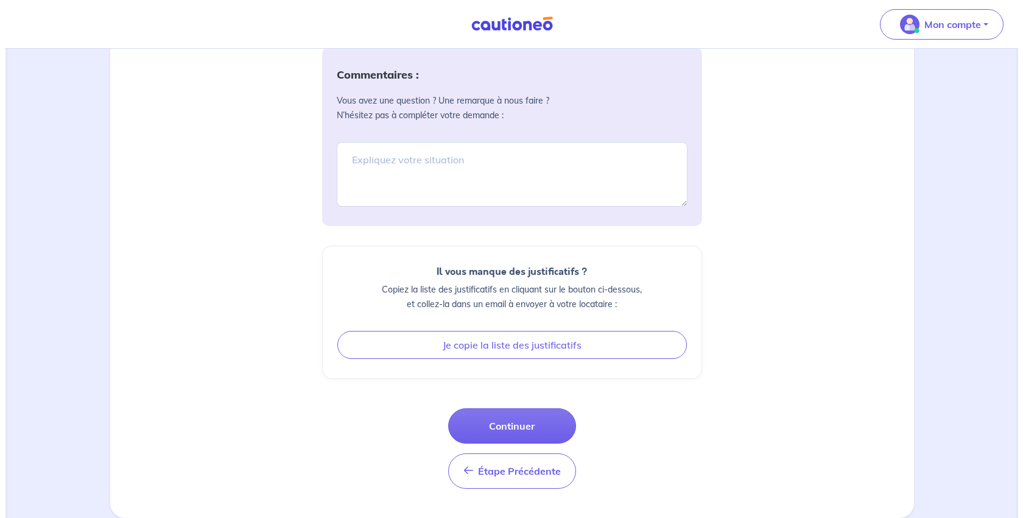
scroll to position [1932, 0]
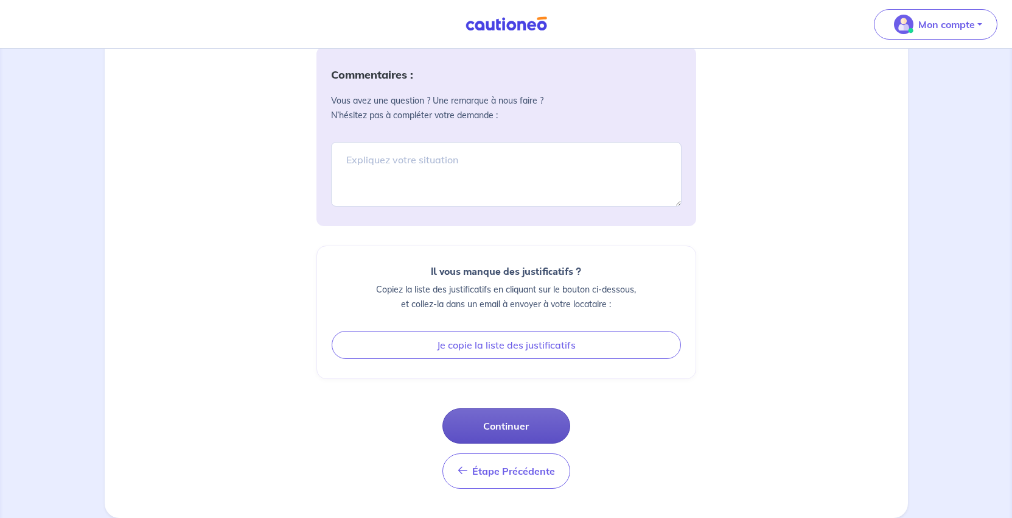
click at [507, 408] on button "Continuer" at bounding box center [507, 425] width 128 height 35
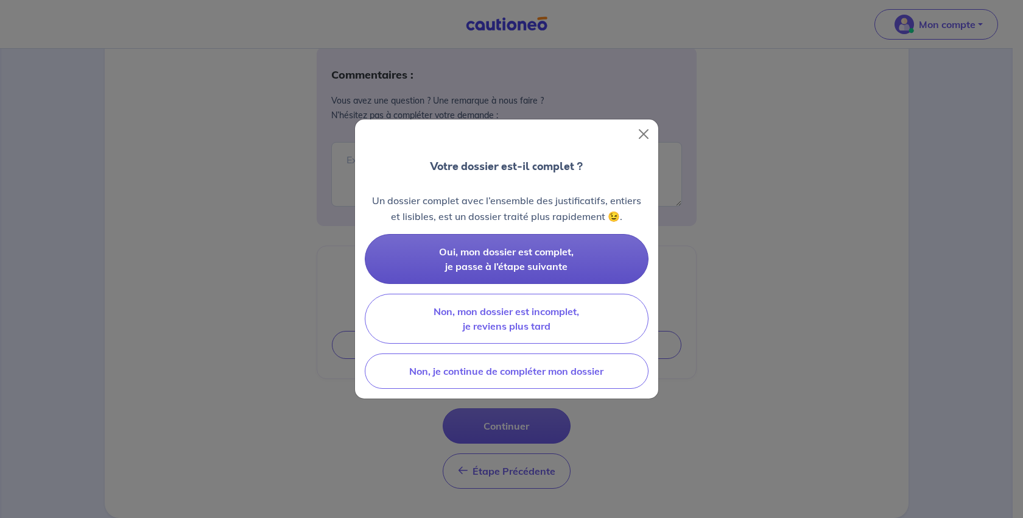
click at [543, 272] on span "Oui, mon dossier est complet, je passe à l’étape suivante" at bounding box center [506, 258] width 135 height 27
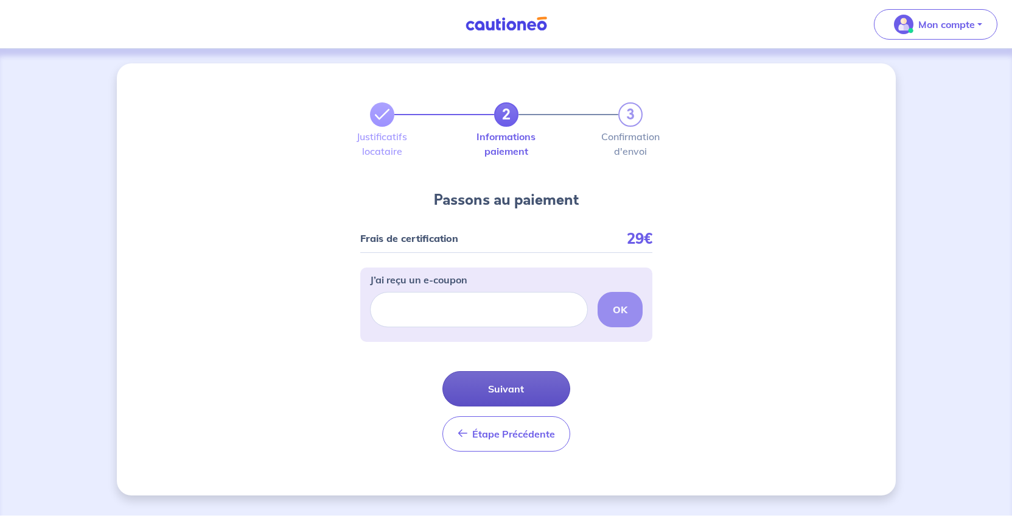
click at [514, 406] on button "Suivant" at bounding box center [507, 388] width 128 height 35
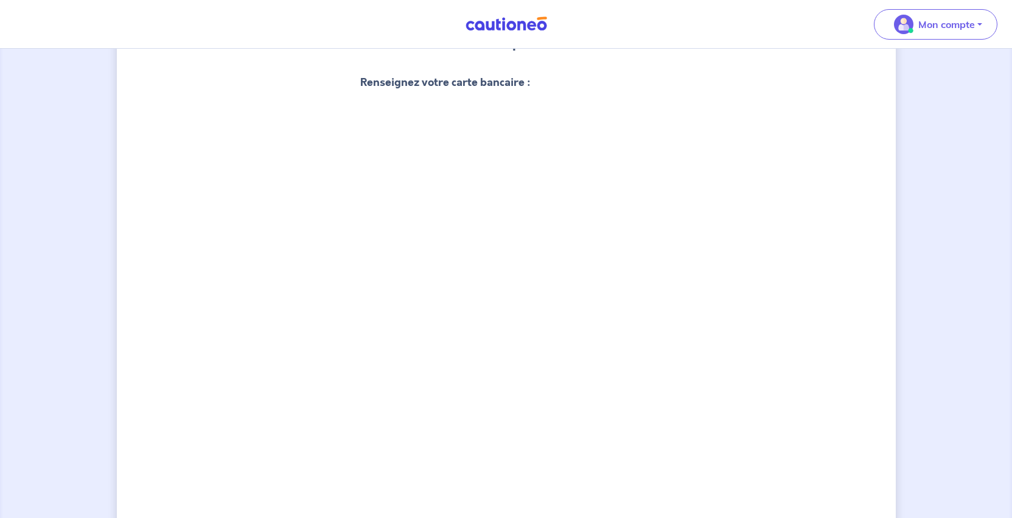
scroll to position [381, 0]
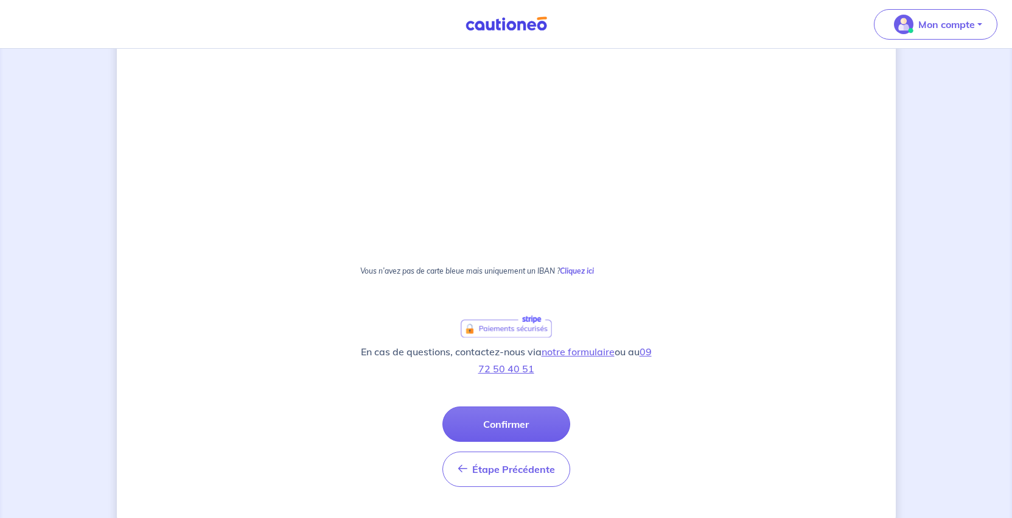
click at [602, 285] on p "Vous n’avez pas de carte bleue mais uniquement un IBAN ? Cliquez ici" at bounding box center [506, 276] width 292 height 18
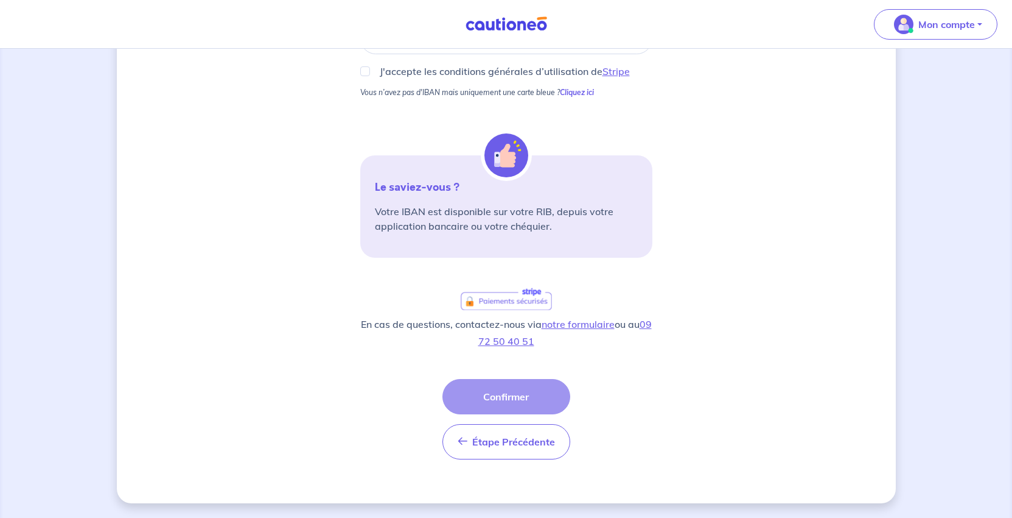
scroll to position [79, 0]
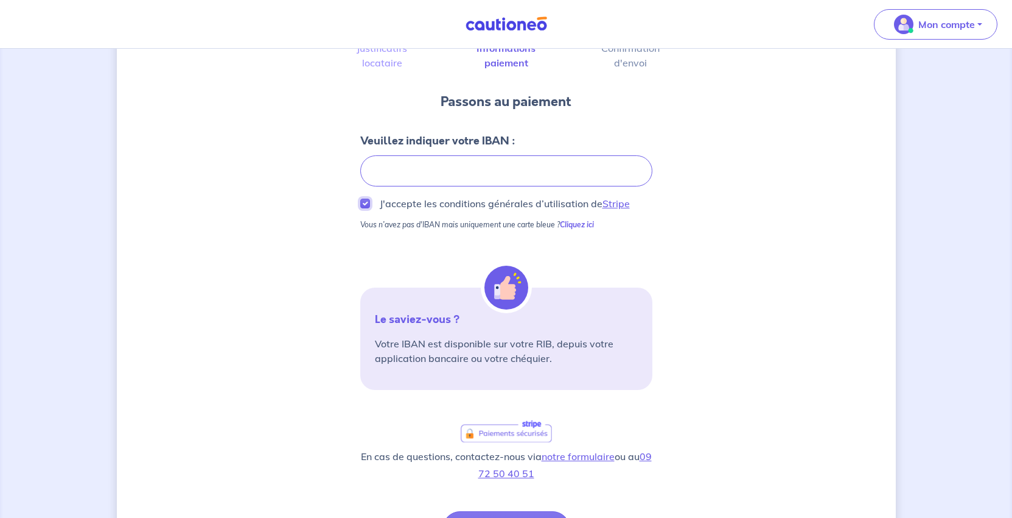
click at [360, 208] on input "J'accepte les conditions générales d’utilisation de Stripe" at bounding box center [365, 203] width 10 height 10
checkbox input "true"
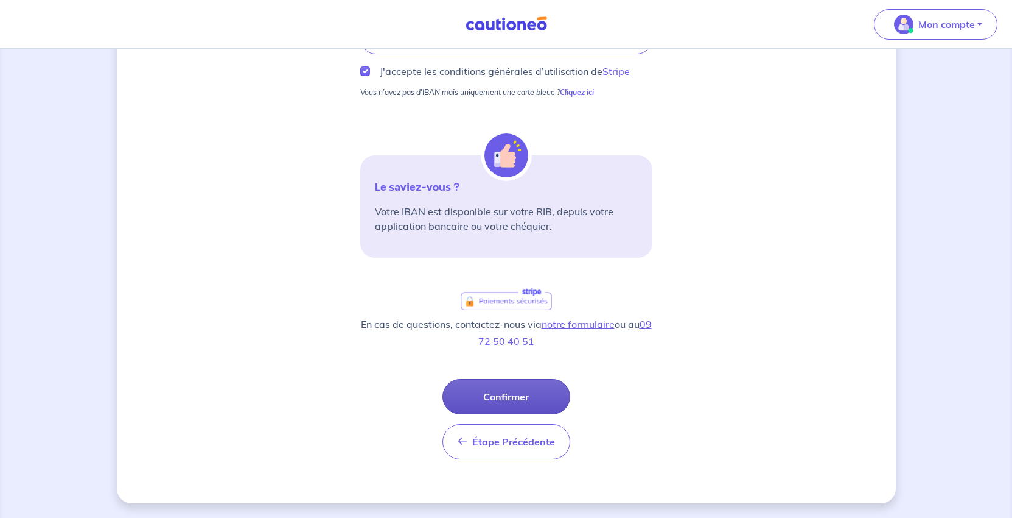
click at [503, 414] on button "Confirmer" at bounding box center [507, 396] width 128 height 35
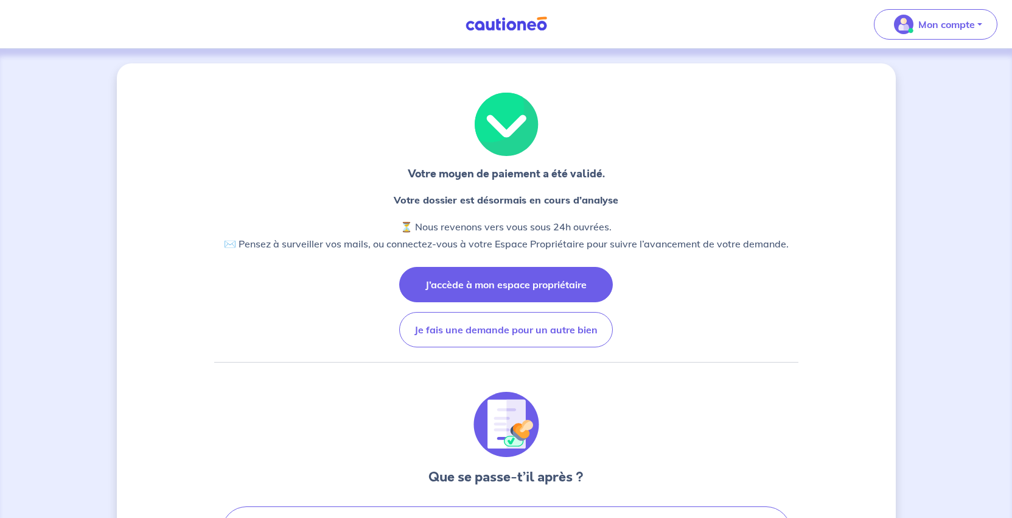
click at [515, 302] on button "J’accède à mon espace propriétaire" at bounding box center [506, 284] width 214 height 35
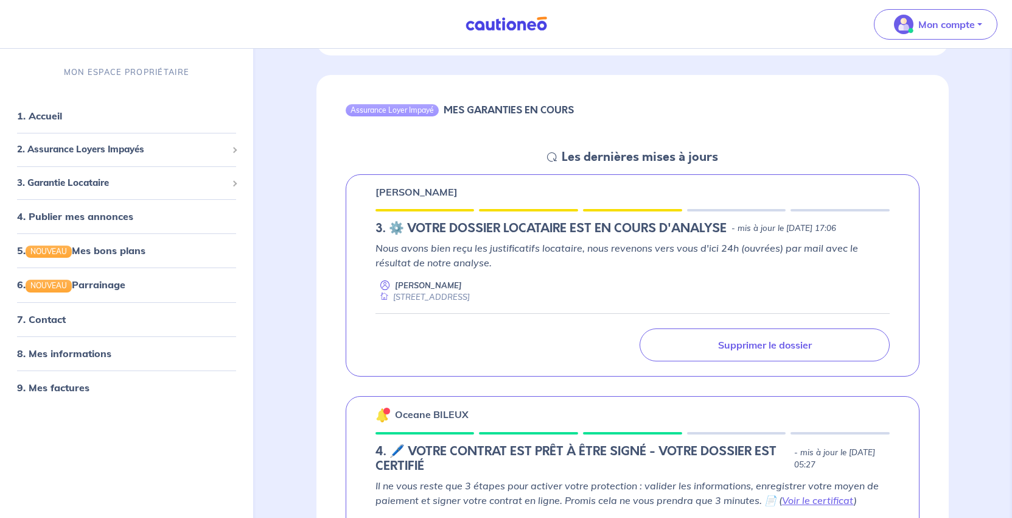
scroll to position [487, 0]
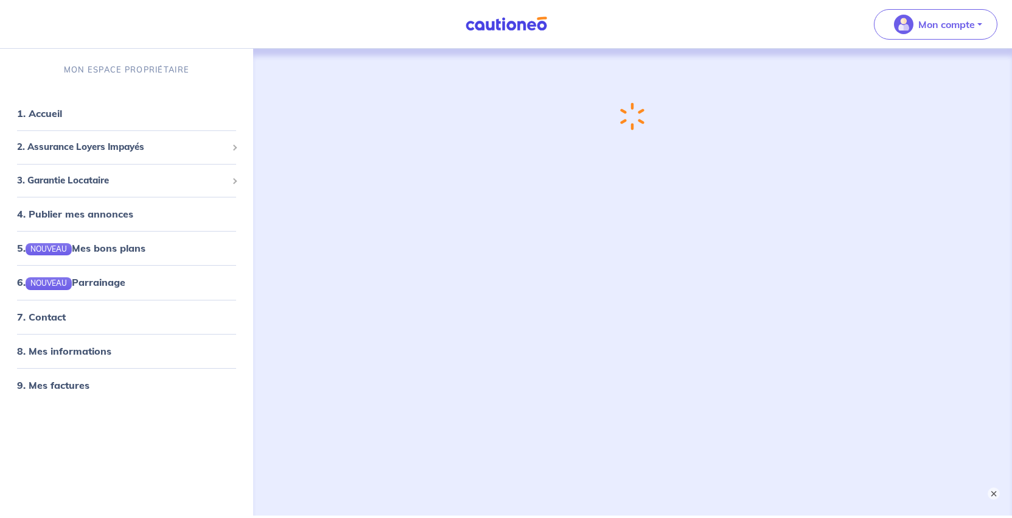
scroll to position [487, 0]
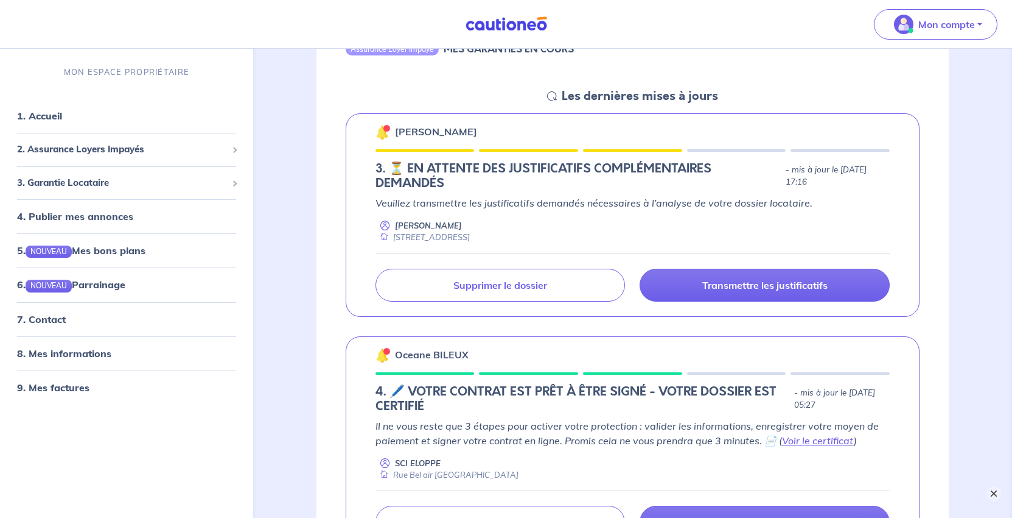
click at [1000, 494] on button "×" at bounding box center [994, 493] width 15 height 15
